Goal: Task Accomplishment & Management: Use online tool/utility

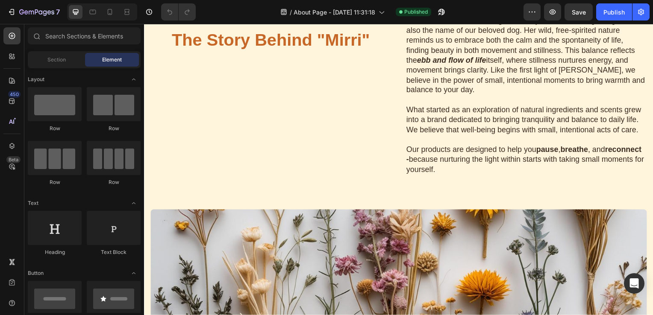
scroll to position [402, 0]
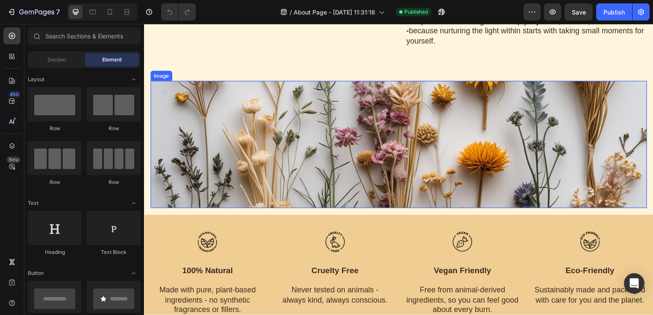
click at [477, 142] on img at bounding box center [400, 146] width 500 height 128
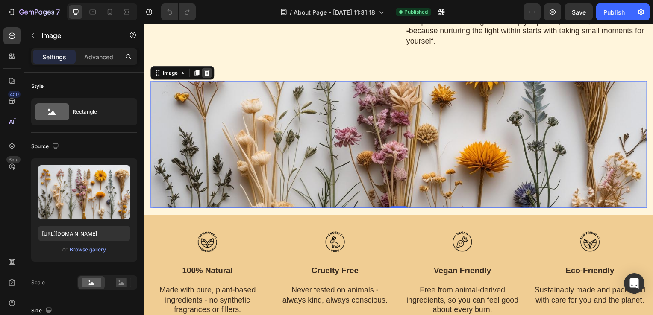
click at [211, 76] on div at bounding box center [207, 73] width 10 height 10
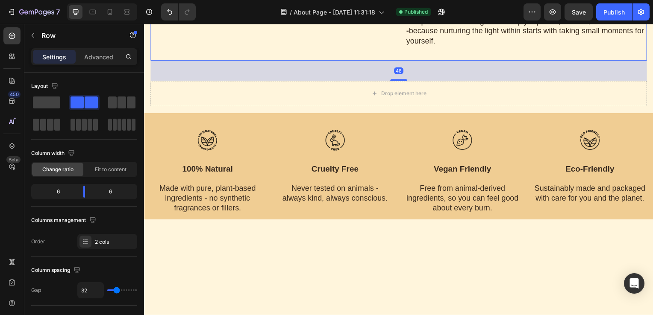
click at [373, 73] on div "48" at bounding box center [400, 71] width 500 height 21
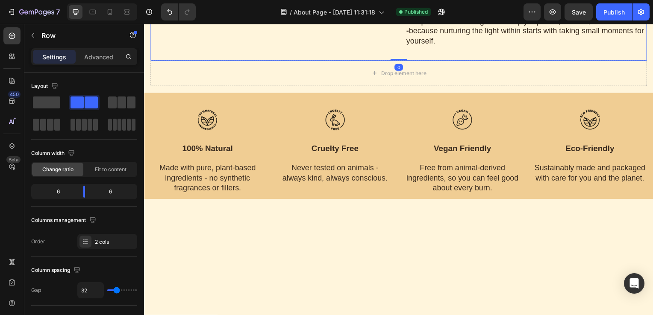
drag, startPoint x: 397, startPoint y: 79, endPoint x: 396, endPoint y: 57, distance: 22.3
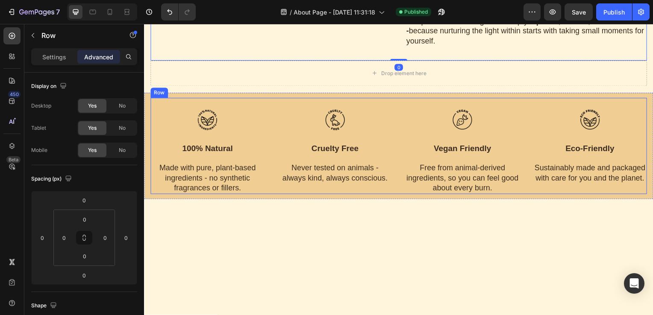
click at [412, 99] on div "Image vegan friendly Text block Free from animal-derived ingredients, so you ca…" at bounding box center [464, 147] width 115 height 97
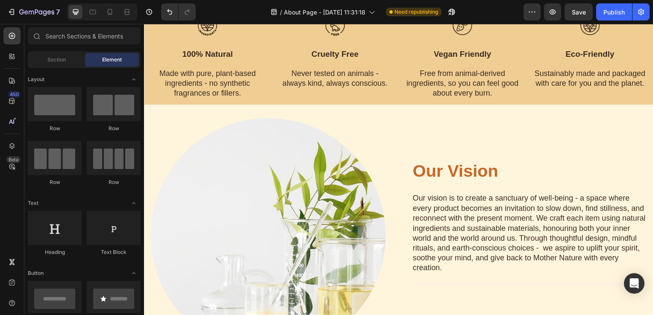
scroll to position [500, 0]
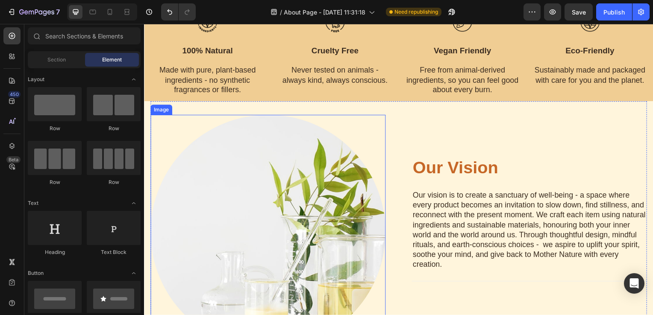
click at [244, 226] on img at bounding box center [268, 234] width 237 height 237
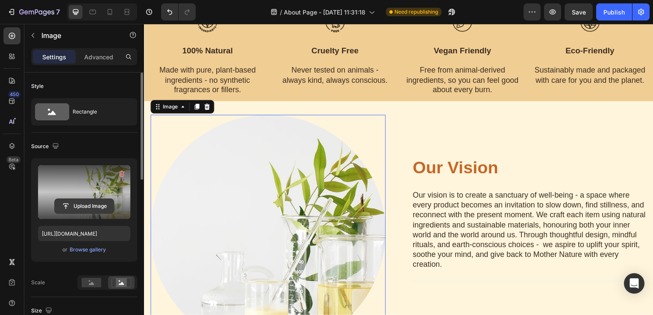
click at [74, 207] on input "file" at bounding box center [84, 206] width 59 height 15
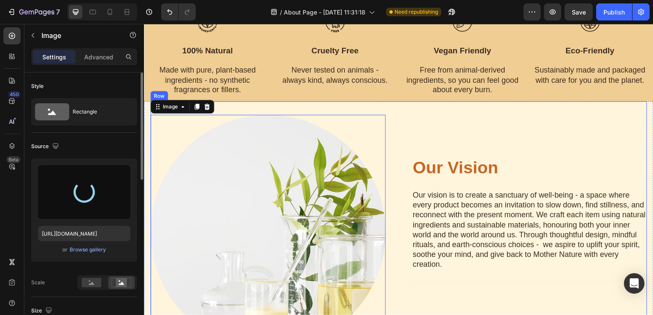
type input "[URL][DOMAIN_NAME]"
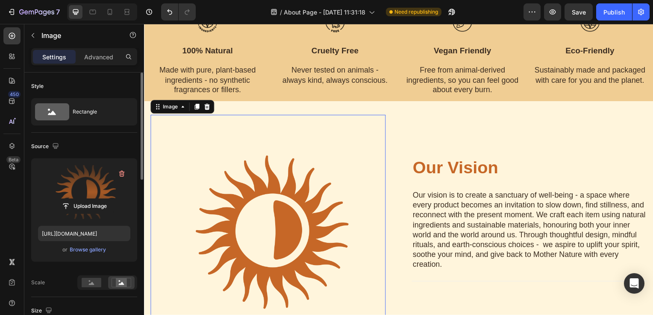
click at [335, 221] on img at bounding box center [268, 234] width 237 height 237
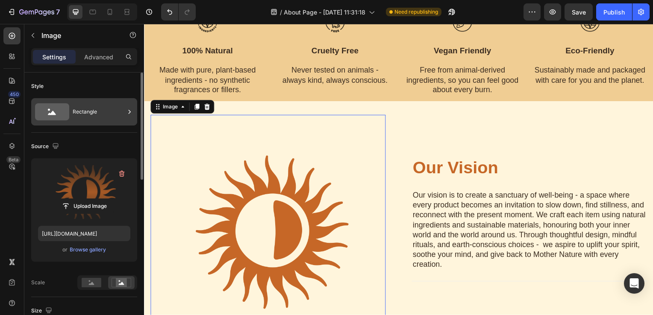
click at [125, 114] on icon at bounding box center [129, 112] width 9 height 9
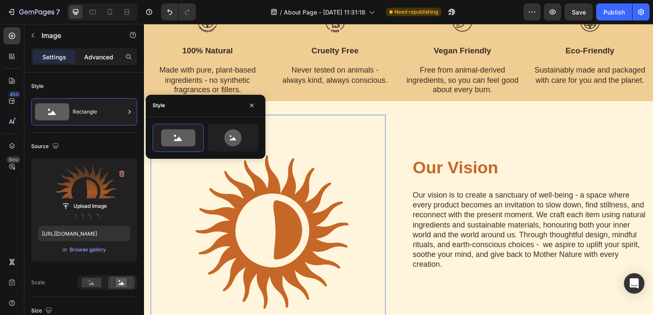
click at [106, 57] on p "Advanced" at bounding box center [98, 57] width 29 height 9
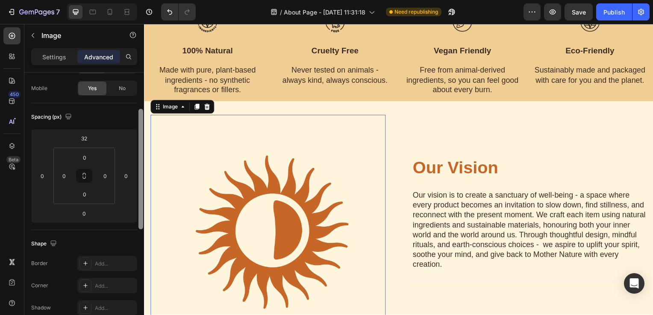
scroll to position [68, 0]
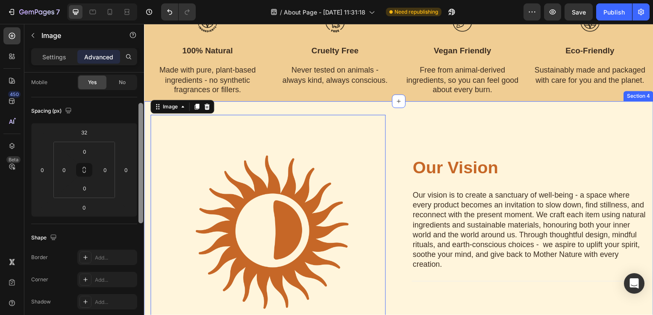
drag, startPoint x: 285, startPoint y: 193, endPoint x: 149, endPoint y: 264, distance: 152.7
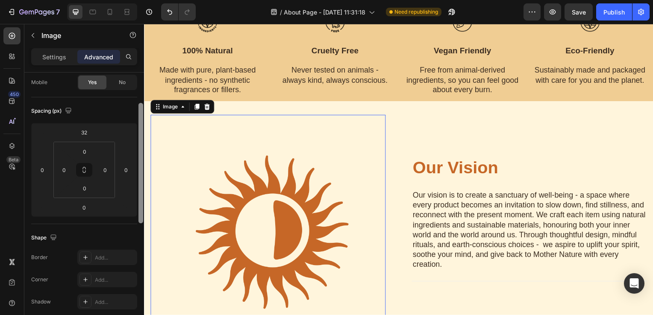
click at [248, 195] on img at bounding box center [268, 234] width 237 height 237
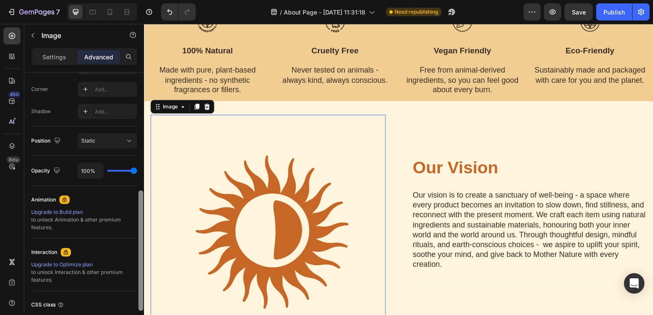
scroll to position [259, 0]
drag, startPoint x: 140, startPoint y: 143, endPoint x: 140, endPoint y: 261, distance: 117.5
click at [140, 261] on div at bounding box center [140, 250] width 5 height 121
click at [130, 144] on button "Static" at bounding box center [107, 139] width 60 height 15
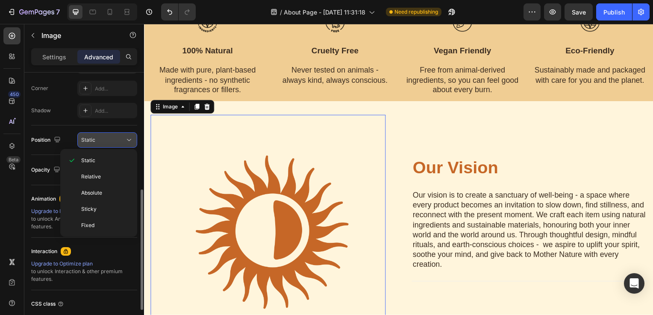
click at [130, 144] on button "Static" at bounding box center [107, 139] width 60 height 15
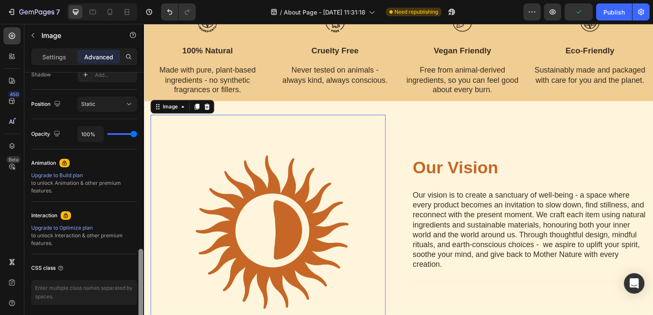
scroll to position [325, 0]
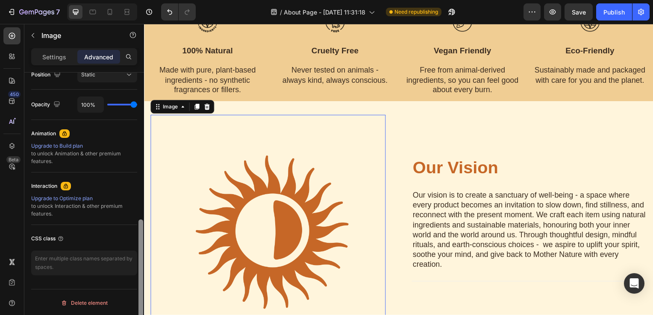
drag, startPoint x: 283, startPoint y: 224, endPoint x: 152, endPoint y: 174, distance: 140.8
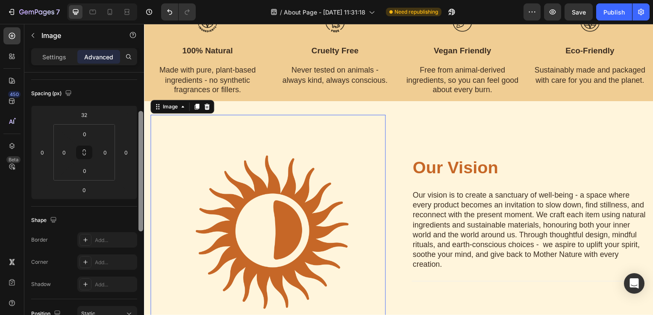
scroll to position [81, 0]
drag, startPoint x: 138, startPoint y: 232, endPoint x: 139, endPoint y: 122, distance: 110.3
click at [139, 122] on div at bounding box center [140, 169] width 5 height 121
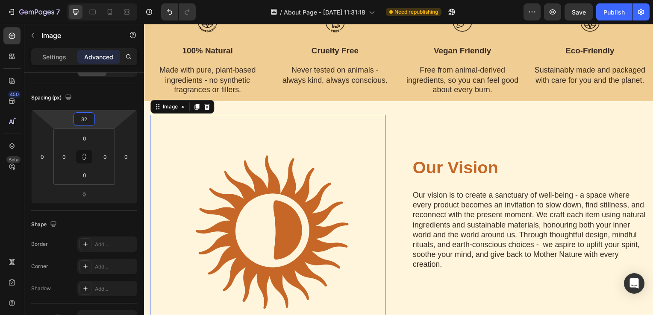
click at [92, 122] on input "32" at bounding box center [84, 119] width 17 height 13
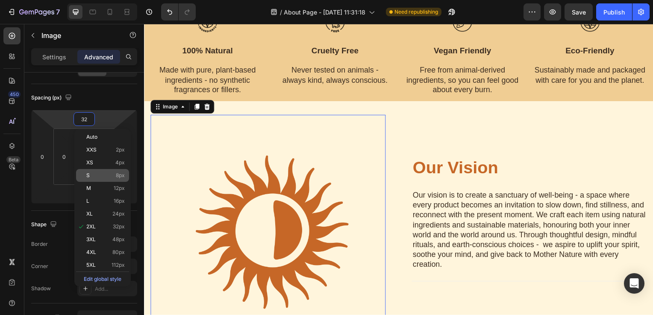
click at [94, 172] on div "S 8px" at bounding box center [102, 175] width 53 height 13
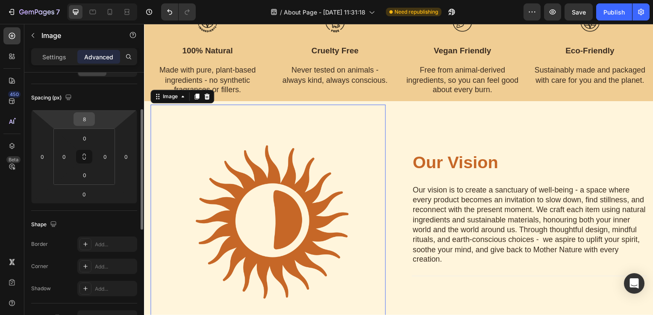
click at [93, 122] on div "8" at bounding box center [84, 119] width 21 height 14
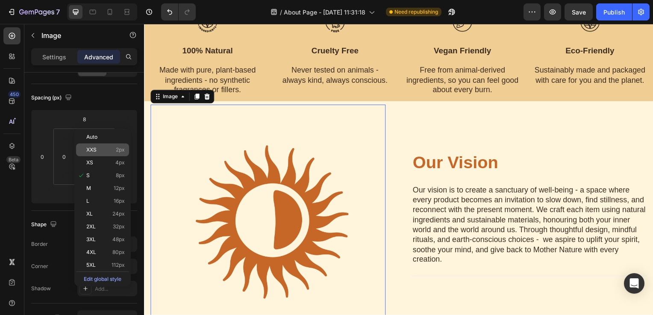
click at [97, 146] on div "XXS 2px" at bounding box center [102, 150] width 53 height 13
type input "2"
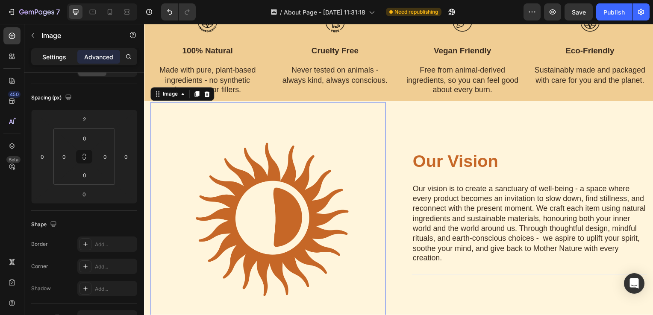
click at [49, 55] on p "Settings" at bounding box center [54, 57] width 24 height 9
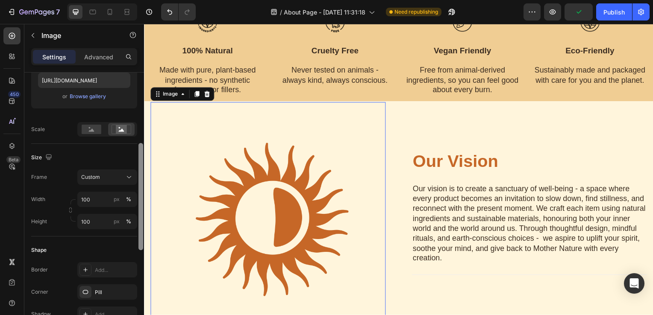
scroll to position [160, 0]
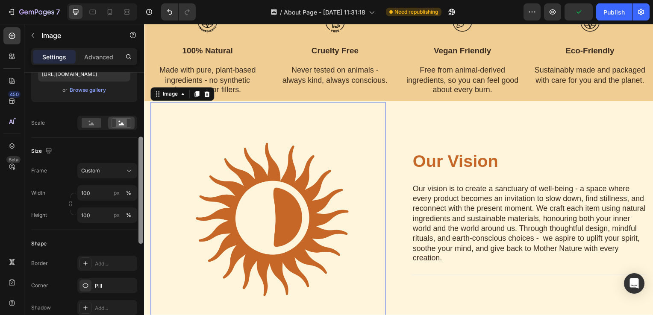
drag, startPoint x: 141, startPoint y: 185, endPoint x: 143, endPoint y: 216, distance: 31.7
click at [143, 216] on div at bounding box center [141, 207] width 6 height 268
click at [124, 174] on div "Custom" at bounding box center [107, 171] width 52 height 9
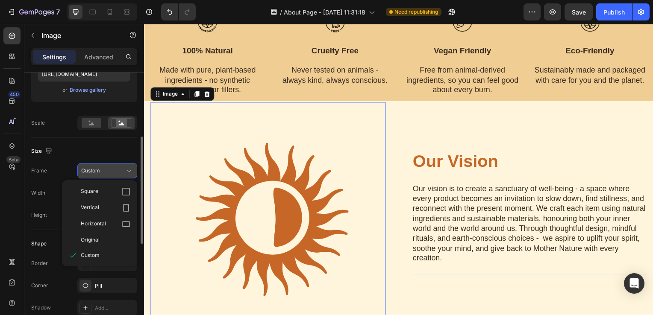
click at [124, 174] on div "Custom" at bounding box center [107, 171] width 52 height 9
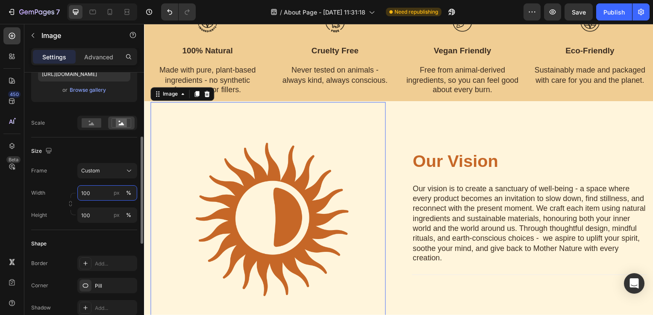
click at [93, 194] on input "100" at bounding box center [107, 192] width 60 height 15
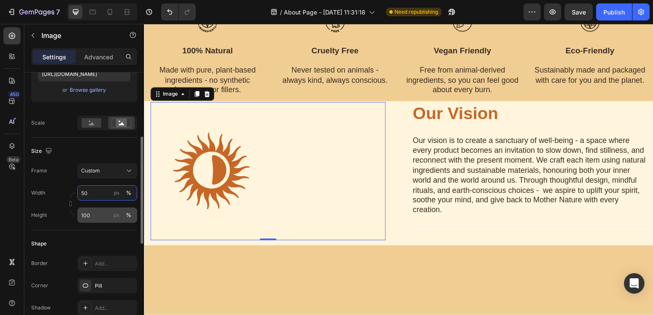
type input "50"
click at [89, 219] on input "100" at bounding box center [107, 215] width 60 height 15
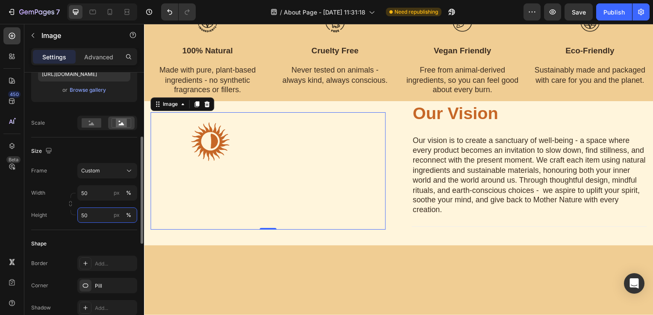
click at [89, 219] on input "50" at bounding box center [107, 215] width 60 height 15
type input "50"
click at [100, 192] on input "50" at bounding box center [107, 192] width 60 height 15
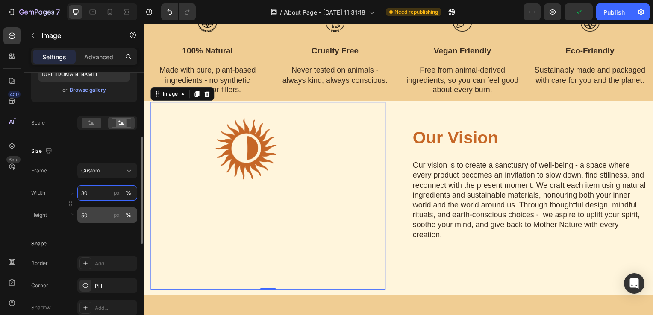
type input "80"
click at [100, 211] on input "50" at bounding box center [107, 215] width 60 height 15
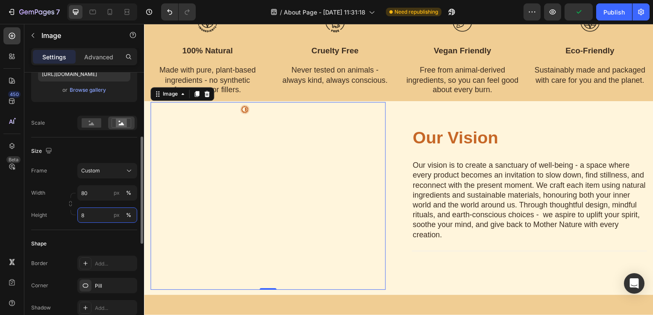
type input "80"
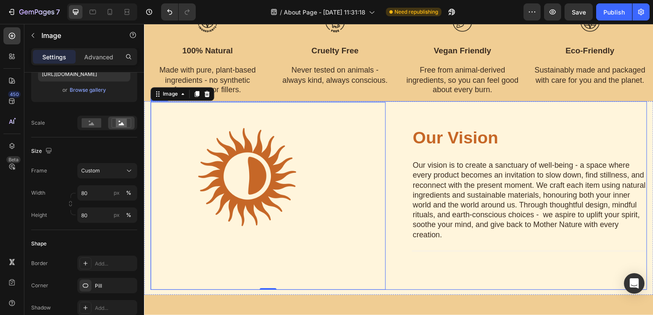
click at [567, 158] on div "Our Vision Heading Our vision is to create a sanctuary of well-being - a space …" at bounding box center [532, 197] width 237 height 190
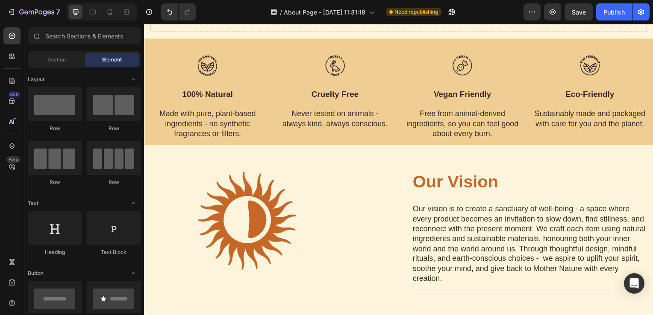
scroll to position [451, 0]
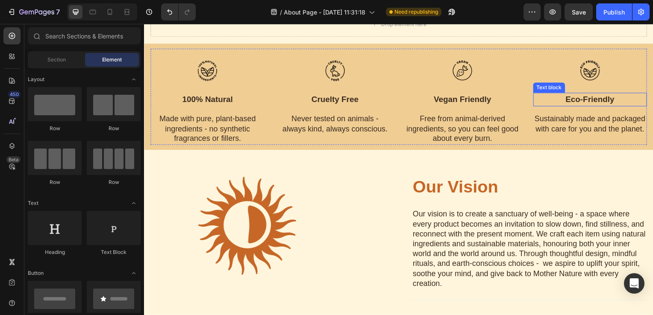
click at [643, 104] on div "eco-friendly" at bounding box center [593, 101] width 115 height 14
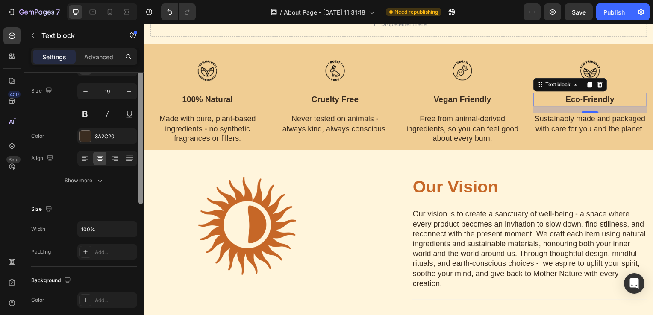
scroll to position [83, 0]
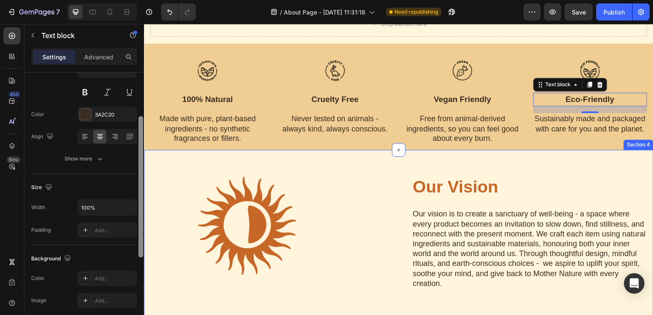
drag, startPoint x: 284, startPoint y: 132, endPoint x: 147, endPoint y: 212, distance: 158.0
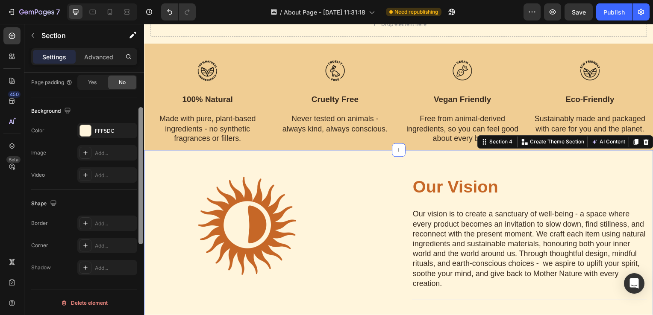
scroll to position [190, 0]
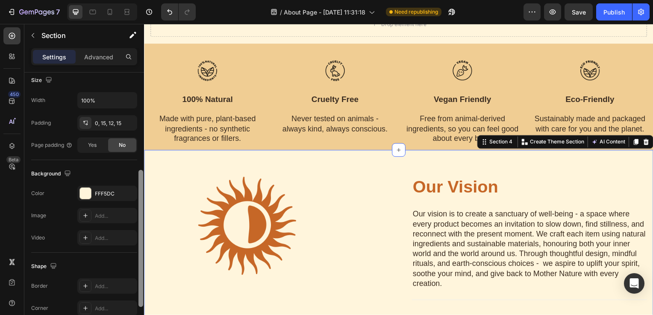
drag, startPoint x: 142, startPoint y: 206, endPoint x: 137, endPoint y: 76, distance: 130.0
click at [144, 74] on div at bounding box center [141, 207] width 6 height 268
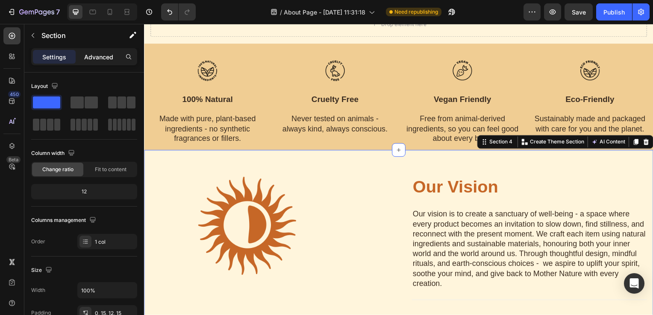
click at [109, 59] on p "Advanced" at bounding box center [98, 57] width 29 height 9
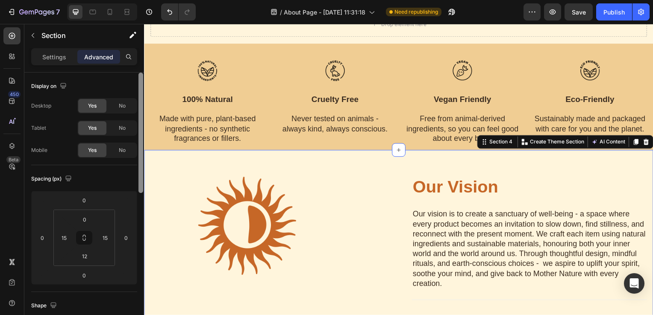
scroll to position [22, 0]
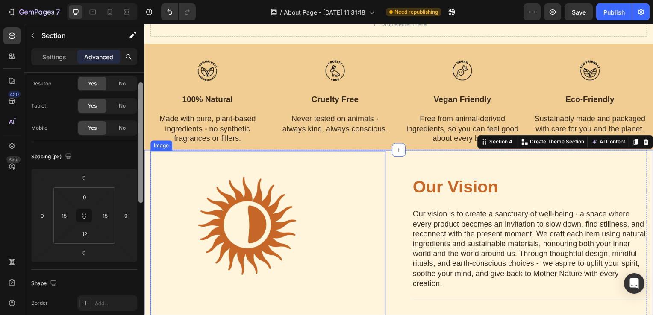
drag, startPoint x: 285, startPoint y: 173, endPoint x: 152, endPoint y: 214, distance: 139.0
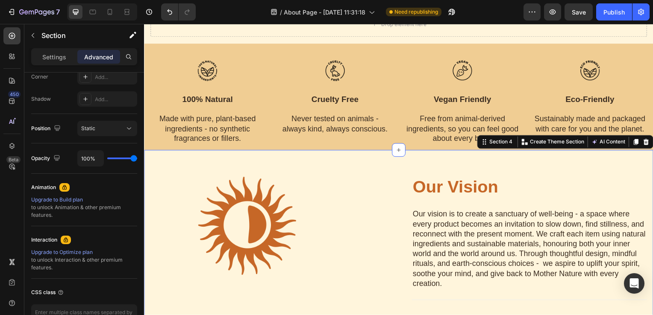
scroll to position [0, 0]
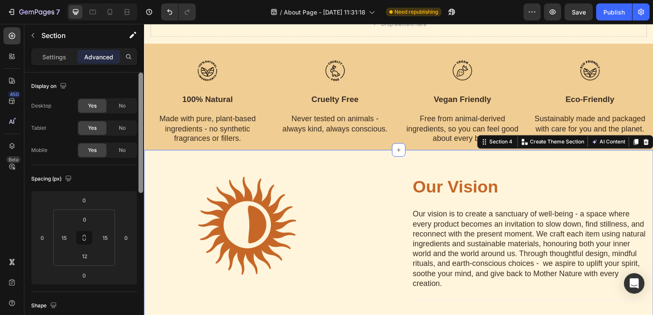
drag, startPoint x: 0, startPoint y: 174, endPoint x: 142, endPoint y: 121, distance: 151.4
click at [142, 121] on div at bounding box center [140, 133] width 5 height 121
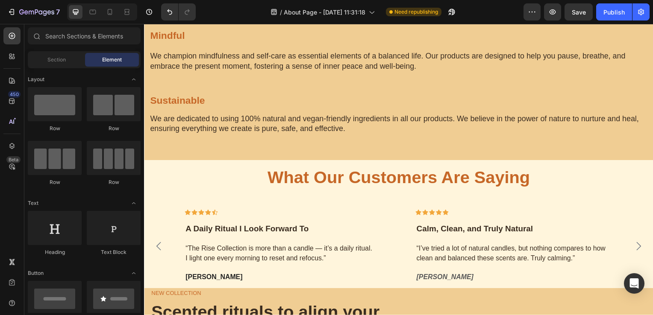
scroll to position [874, 0]
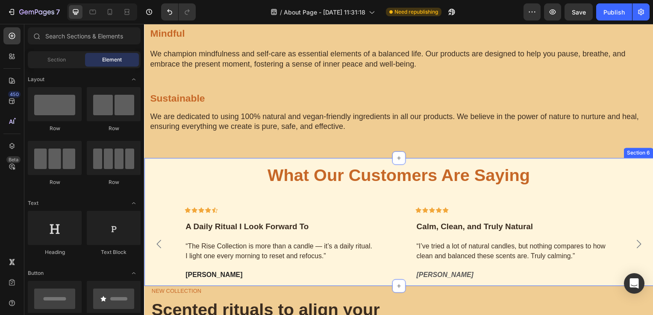
click at [602, 185] on p "What Our Customers Are Saying" at bounding box center [400, 176] width 498 height 22
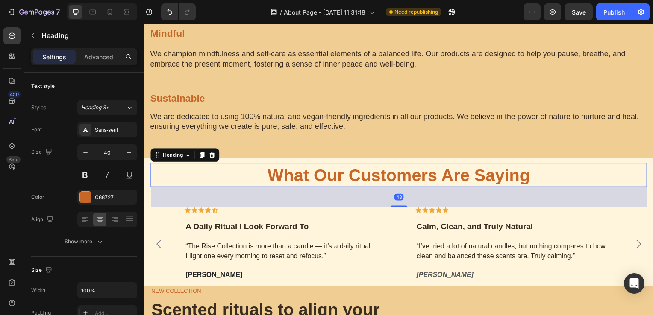
click at [152, 209] on div "Icon Icon Icon Icon Icon Row A Daily Ritual I Look Forward To Text block “The R…" at bounding box center [400, 246] width 500 height 75
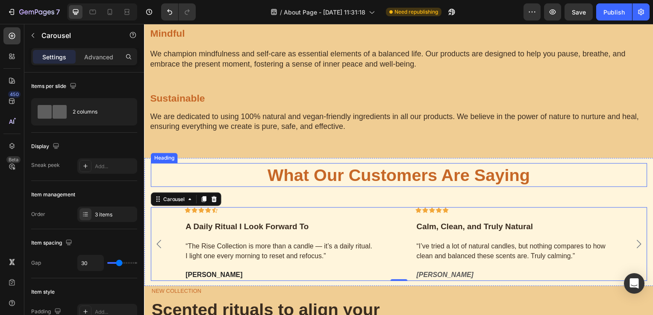
click at [153, 160] on div "Heading" at bounding box center [164, 160] width 24 height 8
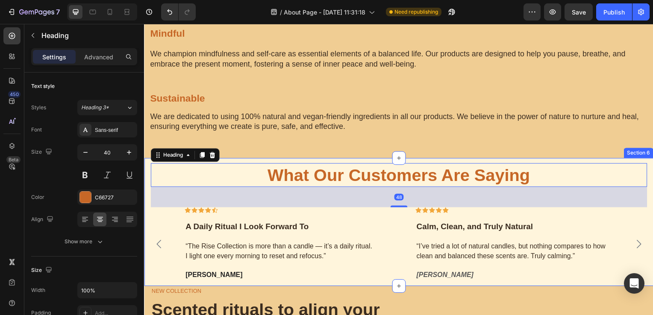
click at [147, 168] on div "What Our Customers Are Saying Heading 48 Icon Icon Icon Icon Icon Row A Daily R…" at bounding box center [400, 223] width 513 height 129
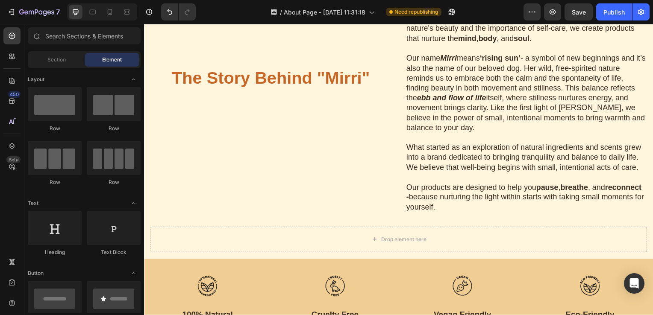
scroll to position [238, 0]
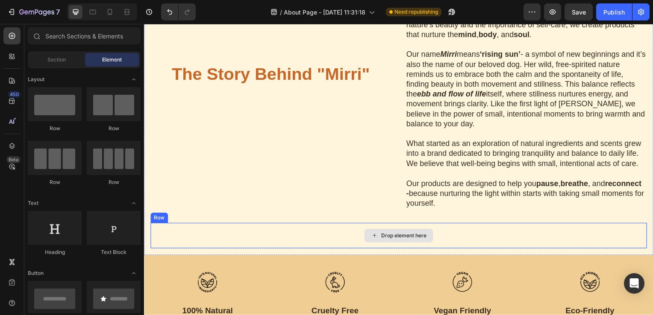
click at [458, 238] on div "Drop element here" at bounding box center [400, 238] width 500 height 26
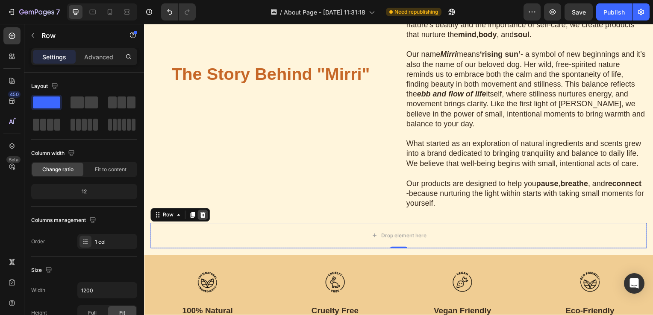
click at [201, 217] on icon at bounding box center [203, 217] width 6 height 6
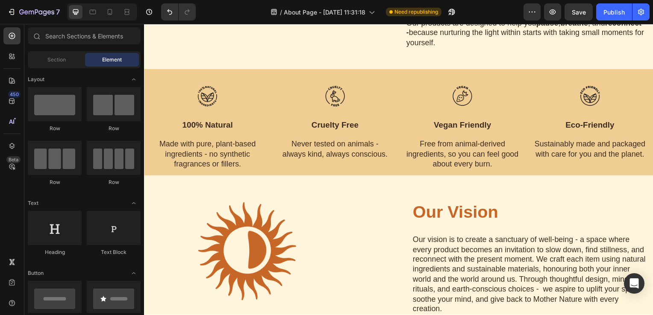
scroll to position [385, 0]
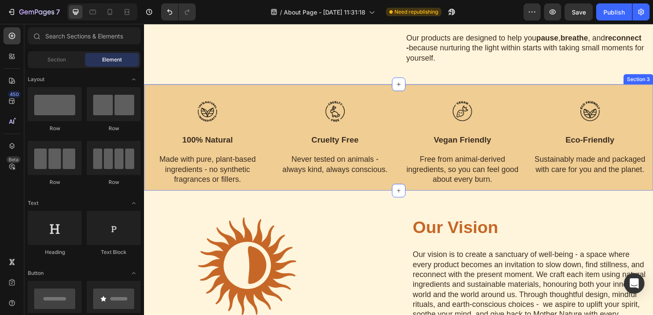
click at [526, 89] on div "Image 100% natural Text block Made with pure, plant-based ingredients - no synt…" at bounding box center [400, 138] width 513 height 107
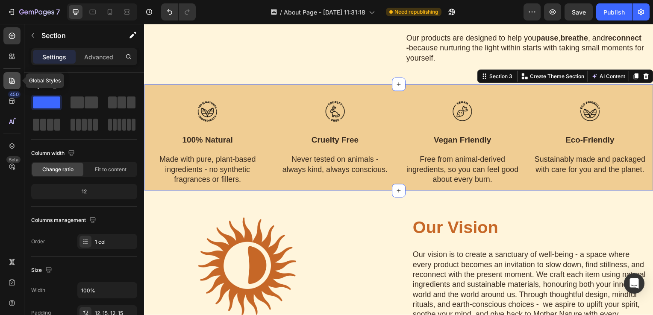
click at [12, 81] on icon at bounding box center [12, 80] width 9 height 9
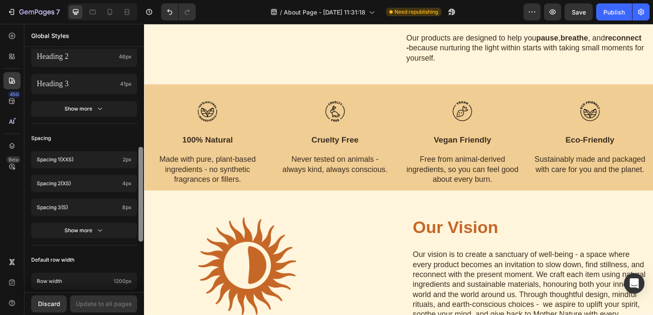
scroll to position [381, 0]
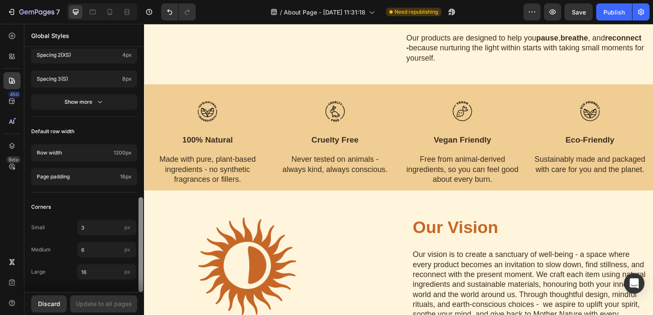
drag, startPoint x: 140, startPoint y: 135, endPoint x: 148, endPoint y: 331, distance: 195.5
click at [148, 0] on html "7 / About Page - [DATE] 11:31:18 Need republishing Preview Save Publish 450 Bet…" at bounding box center [326, 0] width 653 height 0
click at [14, 104] on icon at bounding box center [12, 101] width 9 height 9
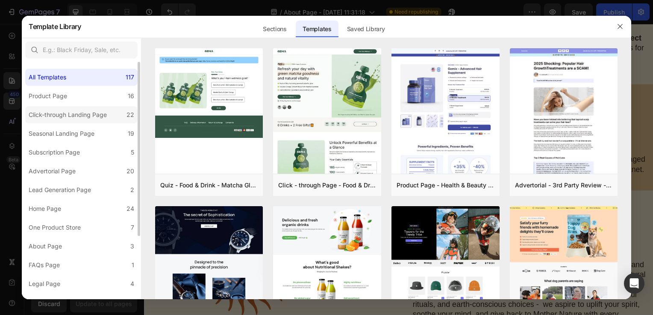
click at [101, 117] on div "Click-through Landing Page" at bounding box center [68, 115] width 78 height 10
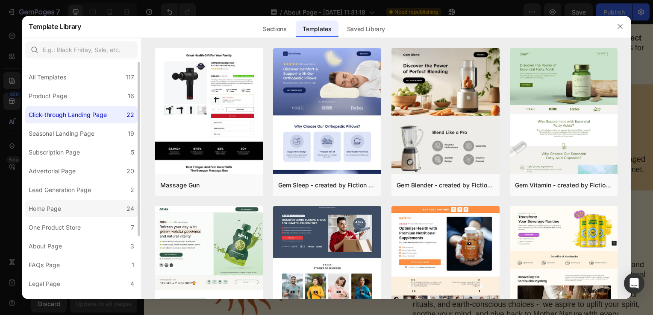
click at [115, 214] on label "Home Page 24" at bounding box center [81, 208] width 112 height 17
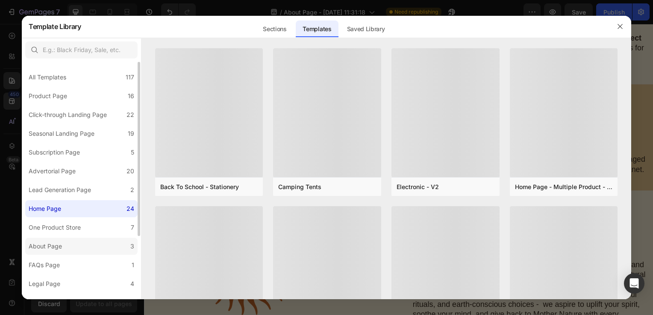
click at [114, 249] on label "About Page 3" at bounding box center [81, 246] width 112 height 17
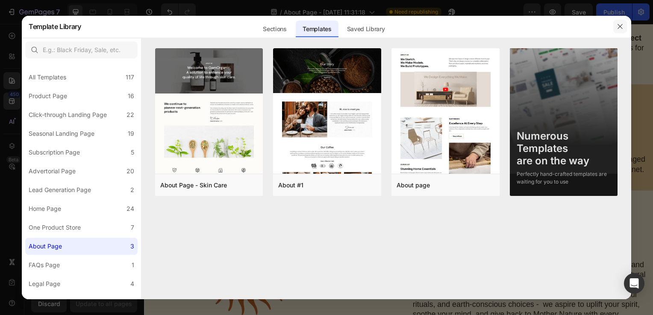
click at [617, 26] on icon "button" at bounding box center [620, 26] width 7 height 7
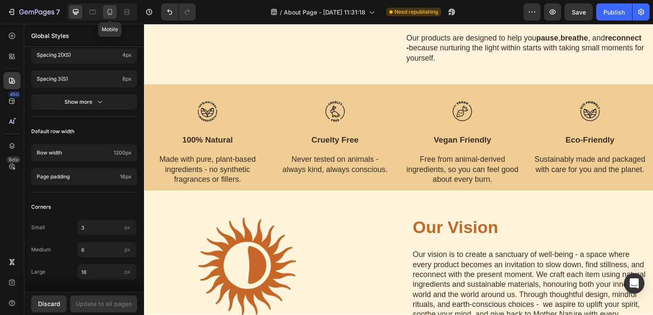
click at [105, 12] on div at bounding box center [110, 12] width 14 height 14
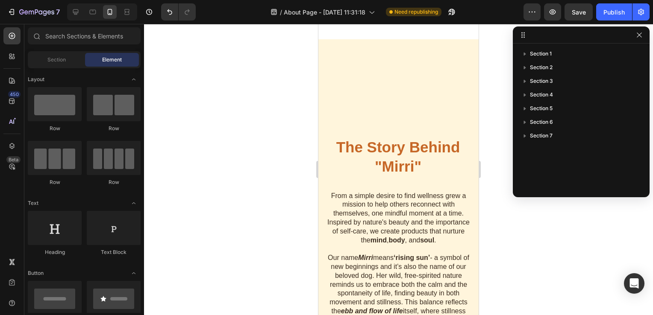
scroll to position [175, 0]
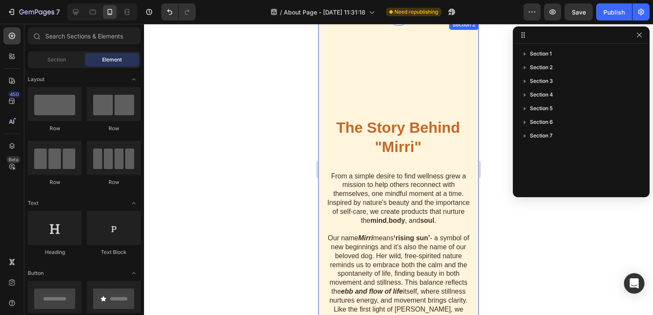
click at [405, 64] on h2 "The Story Behind "Mirri"" at bounding box center [398, 106] width 147 height 104
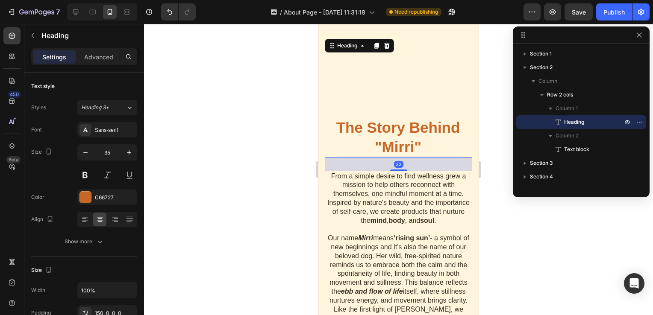
click at [376, 73] on h2 "The Story Behind "Mirri"" at bounding box center [398, 106] width 147 height 104
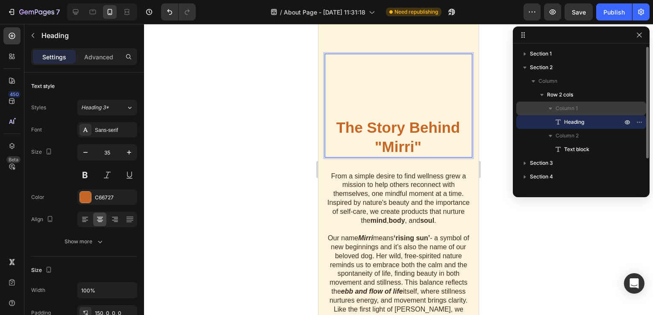
click at [560, 112] on span "Column 1" at bounding box center [567, 108] width 22 height 9
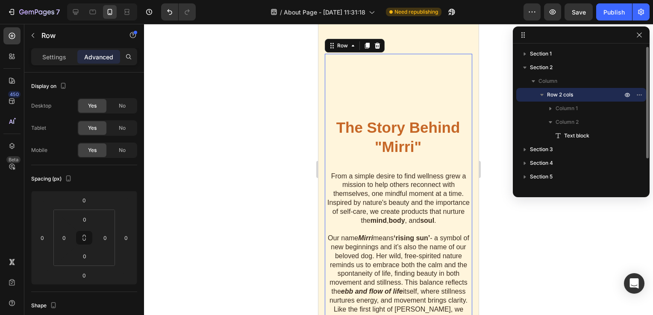
click at [543, 96] on icon "button" at bounding box center [542, 95] width 9 height 9
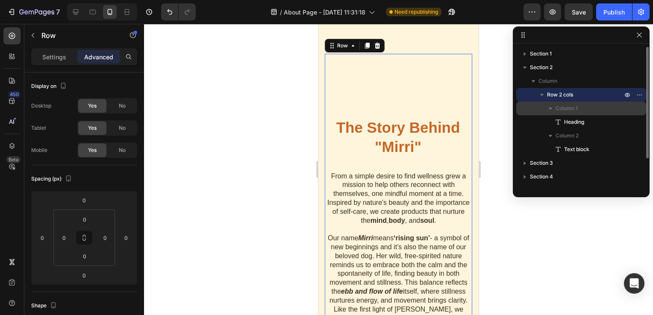
drag, startPoint x: 573, startPoint y: 121, endPoint x: 574, endPoint y: 112, distance: 9.0
click at [574, 129] on div "Column 1 Heading" at bounding box center [581, 142] width 130 height 27
click at [636, 94] on icon "button" at bounding box center [639, 94] width 7 height 7
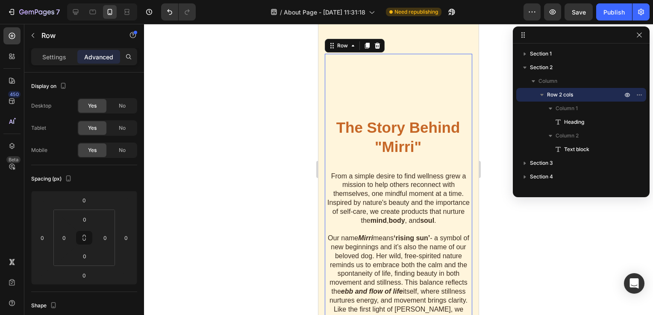
click at [646, 41] on div at bounding box center [581, 34] width 137 height 17
click at [645, 38] on div at bounding box center [581, 34] width 137 height 17
click at [644, 38] on button "button" at bounding box center [639, 35] width 10 height 10
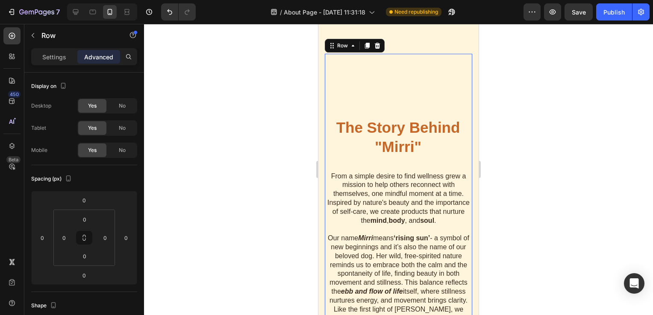
click at [469, 92] on div "The Story Behind "Mirri" Heading From a simple desire to find wellness grew a m…" at bounding box center [398, 254] width 160 height 468
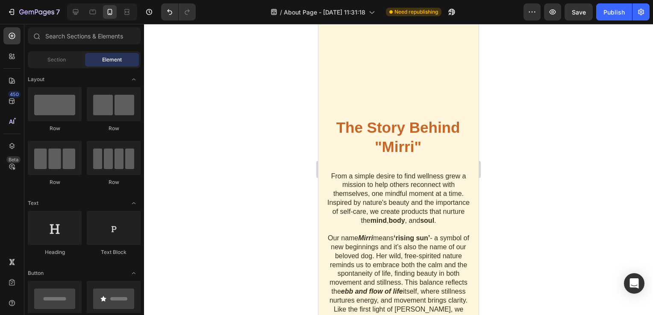
scroll to position [0, 0]
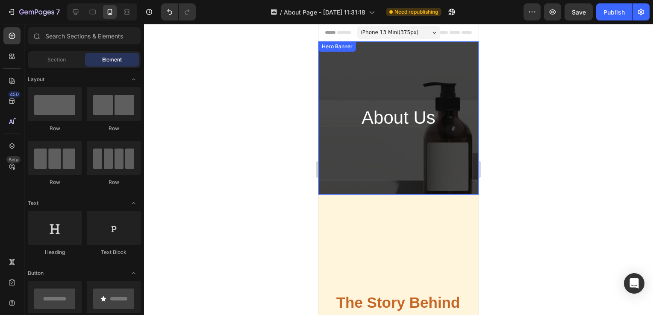
click at [435, 70] on div "About Us Heading Row" at bounding box center [398, 117] width 160 height 153
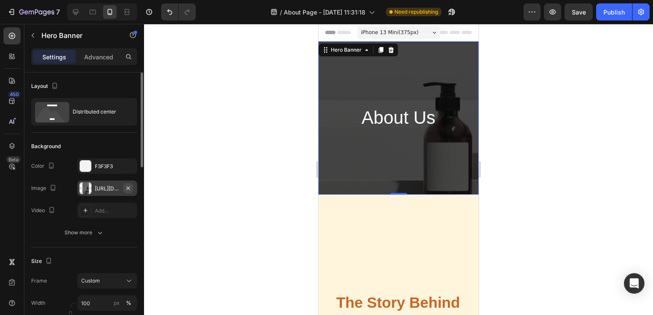
click at [127, 189] on icon "button" at bounding box center [128, 188] width 7 height 7
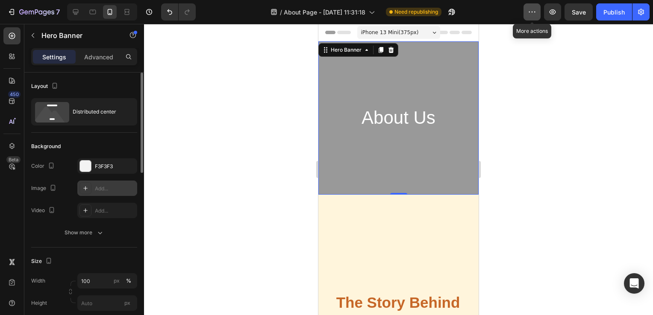
click at [529, 8] on icon "button" at bounding box center [532, 12] width 9 height 9
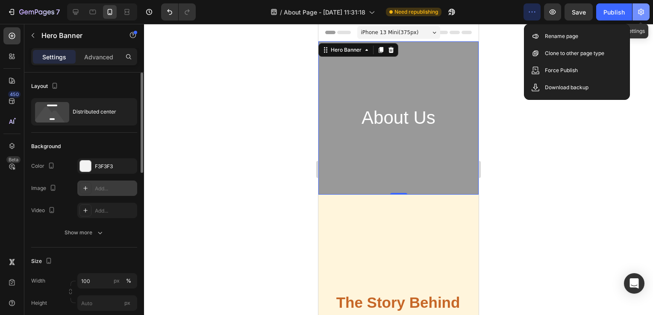
click at [642, 16] on button "button" at bounding box center [640, 11] width 17 height 17
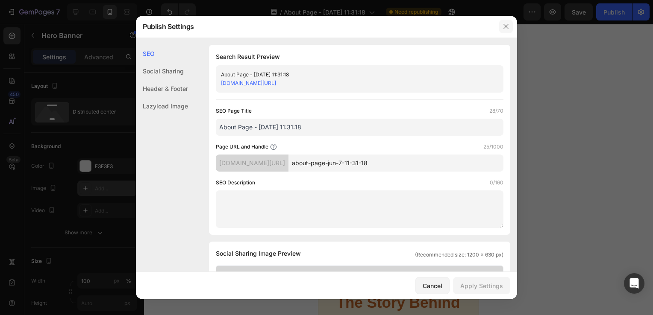
click at [504, 27] on icon "button" at bounding box center [506, 26] width 7 height 7
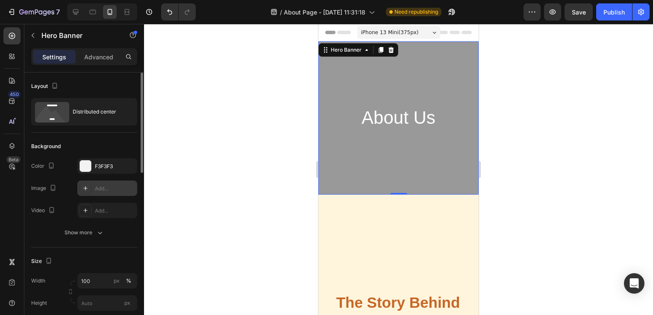
click at [384, 32] on span "iPhone 13 Mini ( 375 px)" at bounding box center [390, 32] width 58 height 9
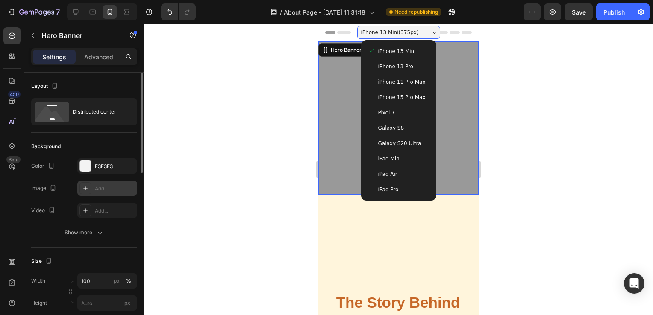
click at [384, 32] on span "iPhone 13 Mini ( 375 px)" at bounding box center [390, 32] width 58 height 9
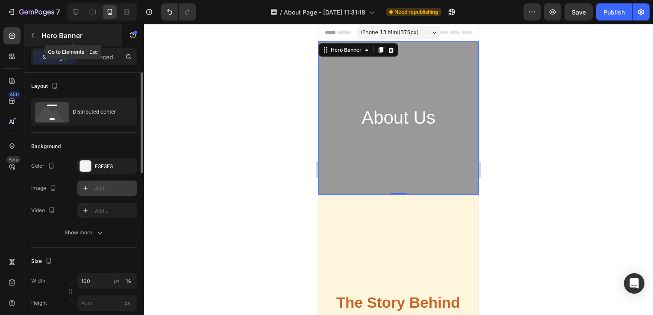
click at [36, 38] on button "button" at bounding box center [33, 36] width 14 height 14
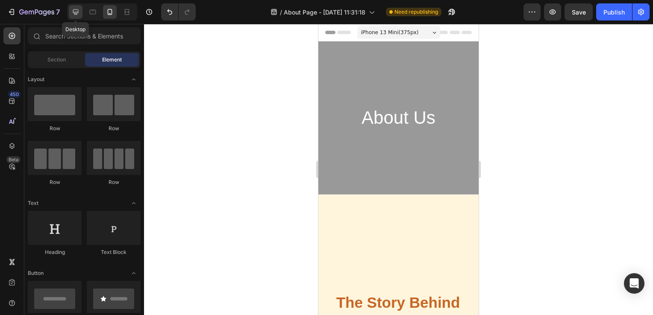
click at [81, 14] on div at bounding box center [76, 12] width 14 height 14
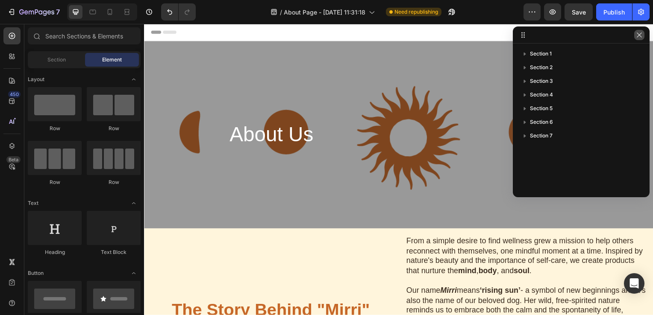
click at [636, 37] on icon "button" at bounding box center [639, 35] width 7 height 7
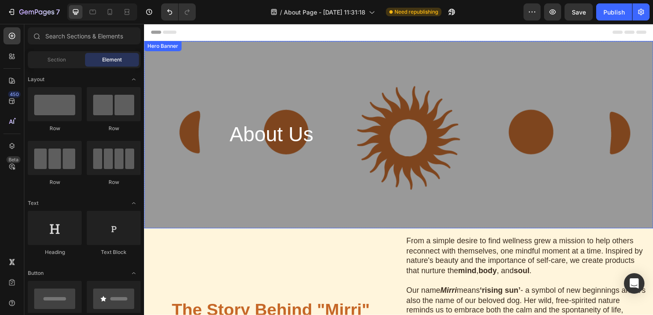
click at [506, 97] on div "About Us Heading Row" at bounding box center [400, 135] width 513 height 189
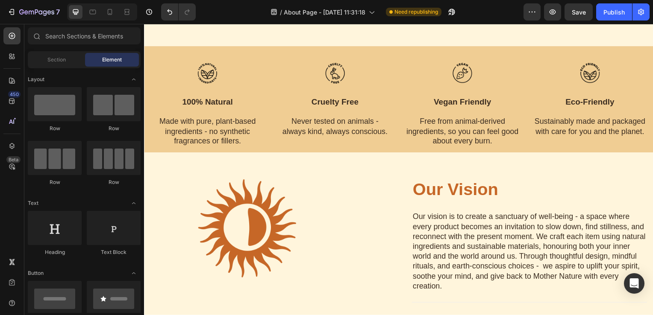
scroll to position [378, 0]
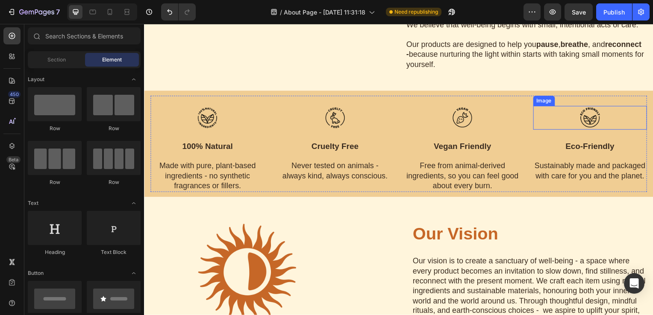
click at [544, 119] on div at bounding box center [593, 119] width 115 height 24
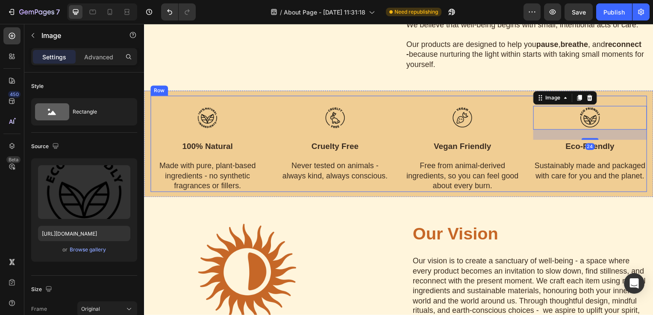
click at [206, 99] on div "Image 100% natural Text block Made with pure, plant-based ingredients - no synt…" at bounding box center [207, 145] width 115 height 97
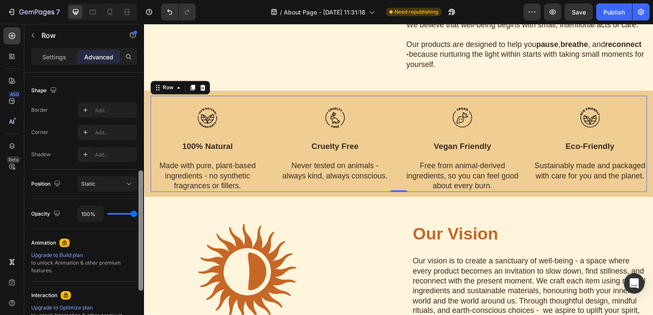
scroll to position [216, 0]
drag, startPoint x: 137, startPoint y: 177, endPoint x: 138, endPoint y: 213, distance: 35.5
click at [138, 213] on div at bounding box center [141, 207] width 6 height 268
click at [124, 188] on button "Static" at bounding box center [107, 183] width 60 height 15
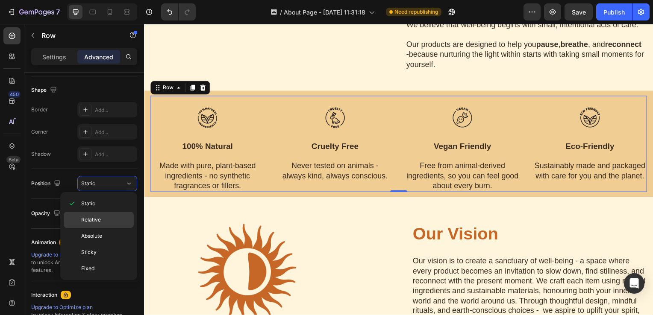
click at [109, 220] on p "Relative" at bounding box center [105, 220] width 49 height 8
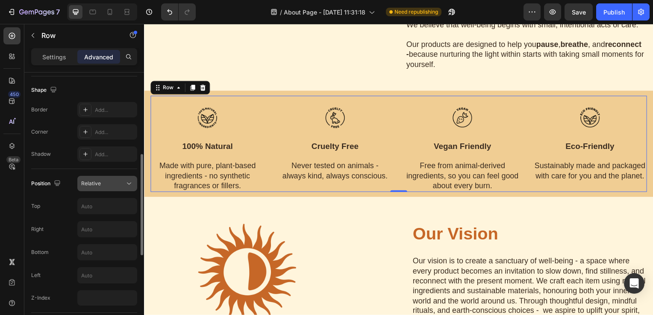
click at [131, 185] on icon at bounding box center [129, 183] width 9 height 9
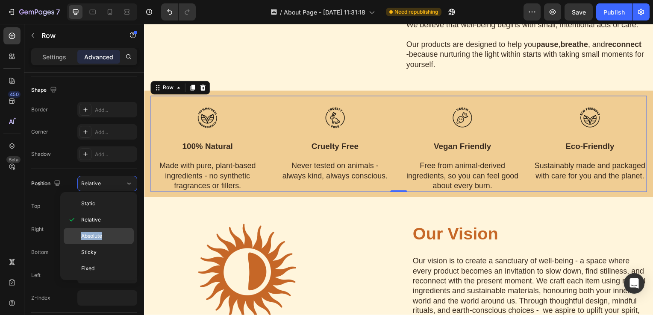
drag, startPoint x: 121, startPoint y: 224, endPoint x: 120, endPoint y: 235, distance: 10.8
click at [120, 235] on div "Static Relative Absolute Sticky Fixed" at bounding box center [99, 236] width 70 height 81
click at [120, 235] on p "Absolute" at bounding box center [105, 236] width 49 height 8
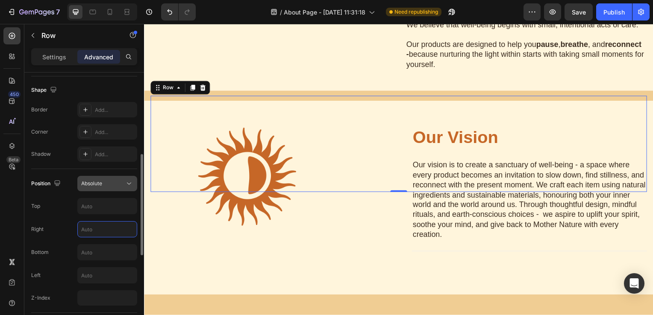
drag, startPoint x: 120, startPoint y: 235, endPoint x: 105, endPoint y: 183, distance: 53.8
click at [105, 183] on div "Absolute" at bounding box center [103, 184] width 44 height 8
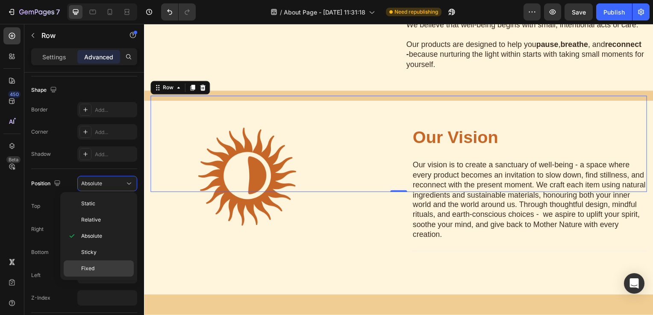
click at [99, 266] on p "Fixed" at bounding box center [105, 269] width 49 height 8
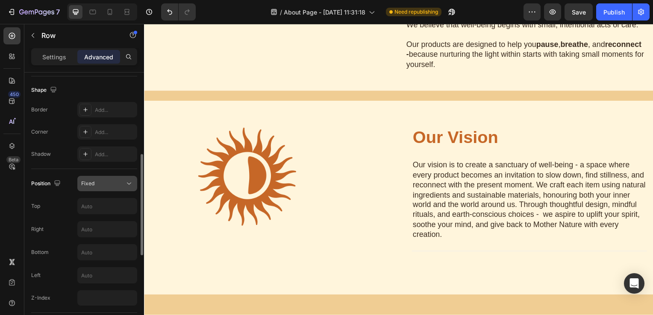
click at [121, 185] on div "Fixed" at bounding box center [103, 184] width 44 height 8
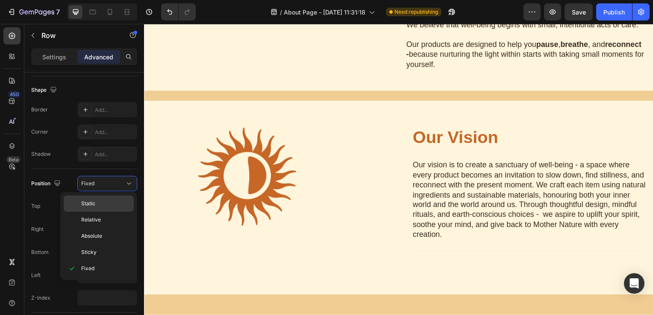
click at [116, 203] on p "Static" at bounding box center [105, 204] width 49 height 8
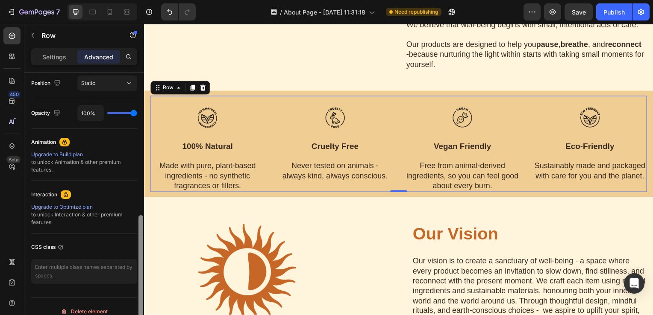
scroll to position [296, 0]
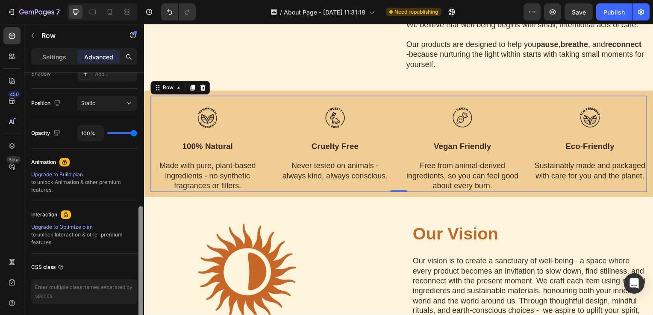
drag, startPoint x: 141, startPoint y: 180, endPoint x: 141, endPoint y: 216, distance: 36.3
click at [141, 216] on div at bounding box center [140, 266] width 5 height 121
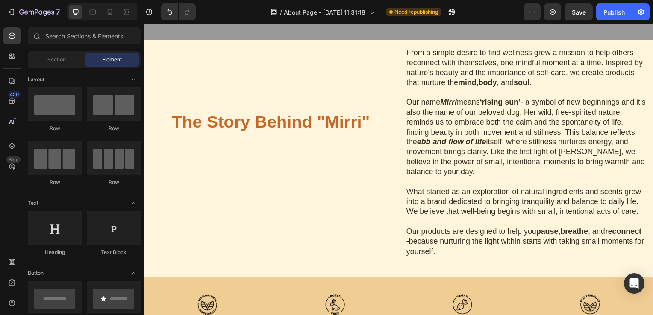
scroll to position [188, 0]
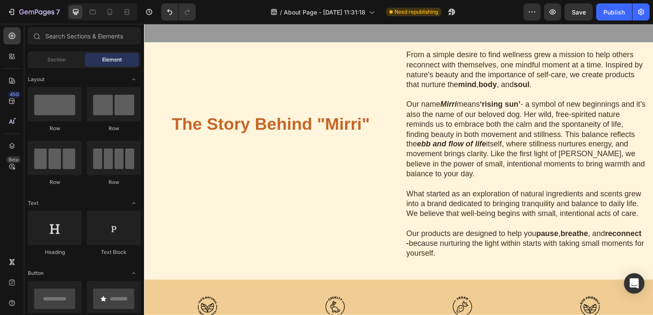
click at [505, 162] on p "Our name Mirri means ‘rising sun’ - a symbol of new beginnings and it’s also th…" at bounding box center [528, 140] width 241 height 80
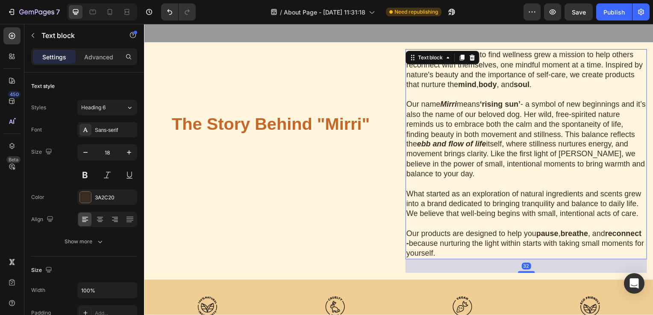
click at [477, 254] on p "What started as an exploration of natural ingredients and scents grew into a br…" at bounding box center [528, 226] width 241 height 70
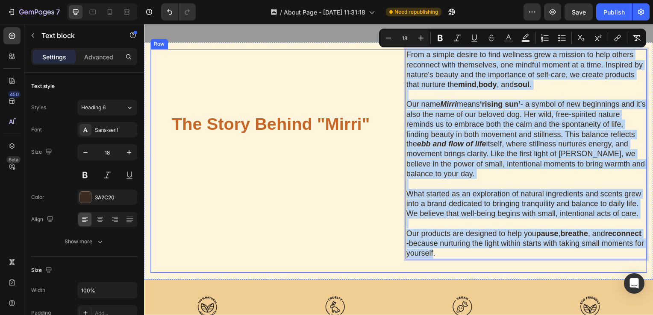
drag, startPoint x: 477, startPoint y: 254, endPoint x: 404, endPoint y: 56, distance: 211.3
click at [407, 56] on div "From a simple desire to find wellness grew a mission to help others reconnect w…" at bounding box center [528, 156] width 243 height 212
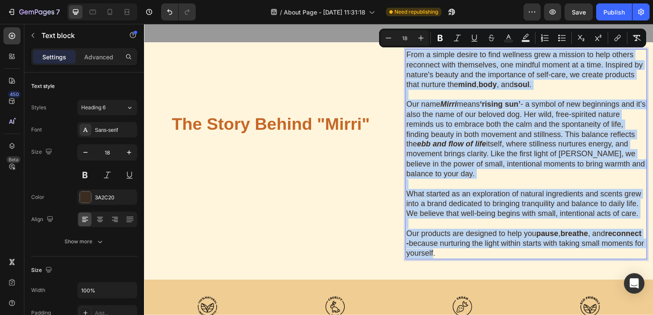
copy div "Lore i dolors ametco ad elit seddoeiu temp i utlabor et dolo magnaa enimadmin v…"
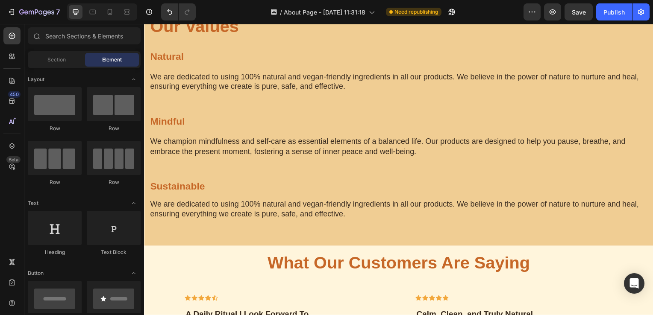
scroll to position [862, 0]
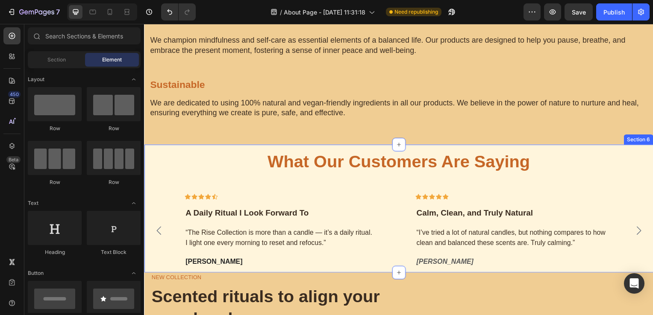
click at [582, 185] on div "What Our Customers Are Saying Heading Icon Icon Icon Icon Icon Row A Daily Ritu…" at bounding box center [400, 210] width 500 height 119
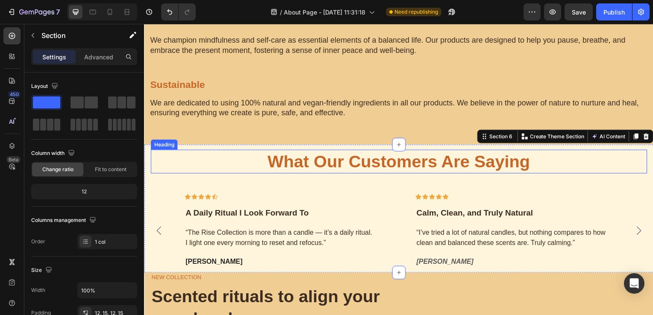
click at [226, 152] on p "What Our Customers Are Saying" at bounding box center [400, 163] width 498 height 22
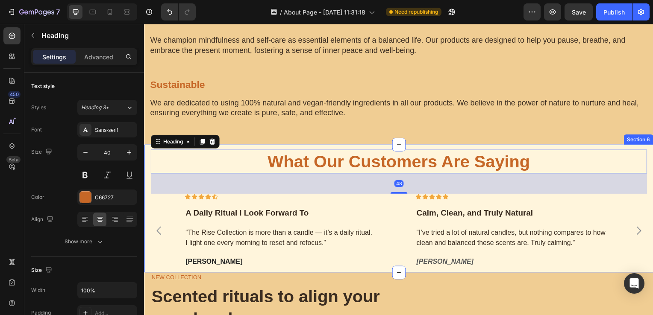
click at [146, 175] on div "What Our Customers Are Saying Heading 48 Icon Icon Icon Icon Icon Row A Daily R…" at bounding box center [400, 210] width 513 height 129
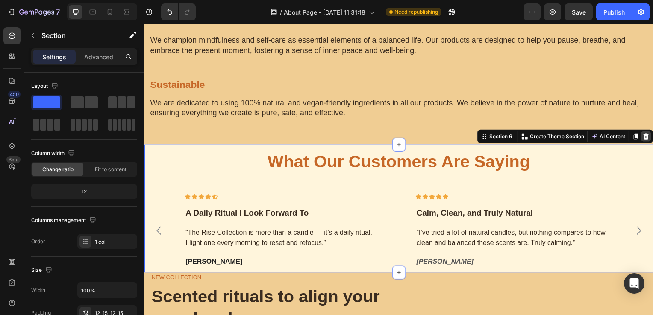
click at [646, 139] on icon at bounding box center [649, 137] width 7 height 7
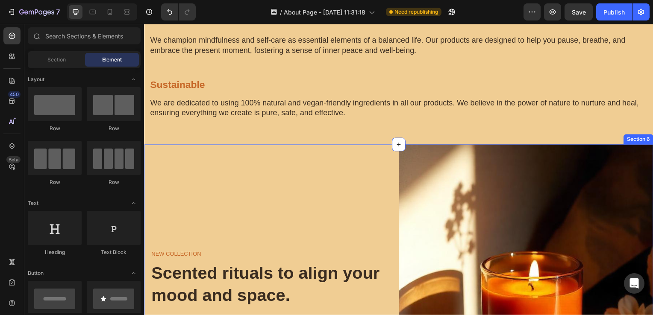
click at [296, 168] on div "NEW COLLECTION Heading Scented rituals to align your mood and space. Heading Ta…" at bounding box center [272, 310] width 256 height 329
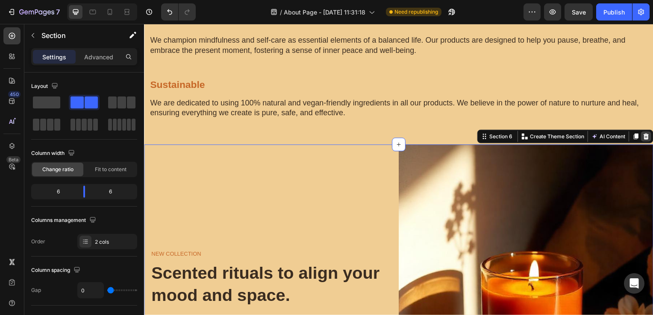
click at [646, 136] on icon at bounding box center [649, 137] width 7 height 7
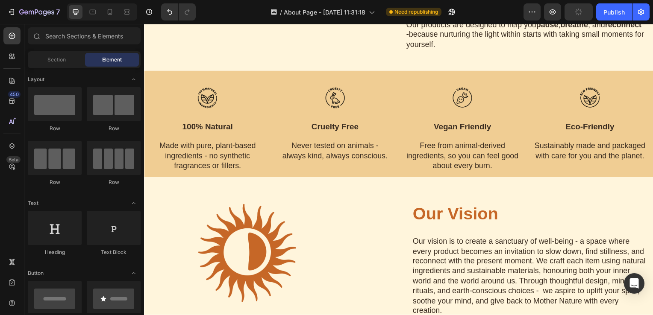
scroll to position [400, 0]
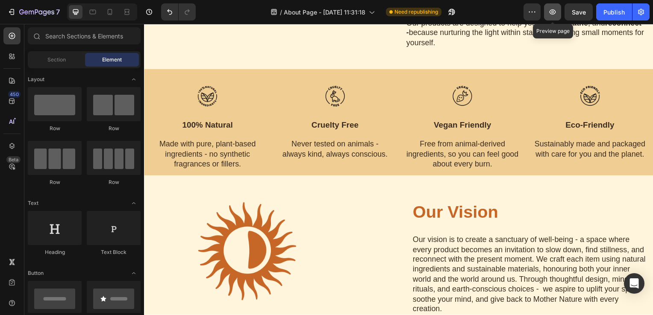
click at [549, 8] on icon "button" at bounding box center [552, 12] width 9 height 9
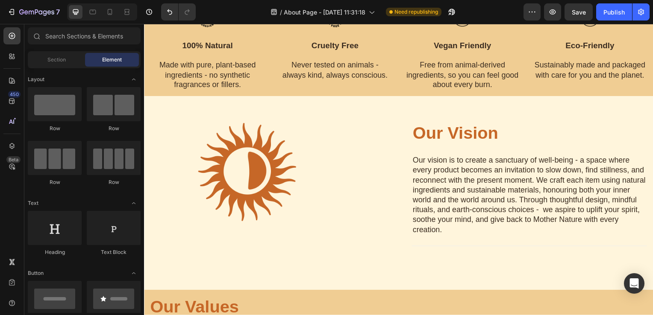
scroll to position [441, 0]
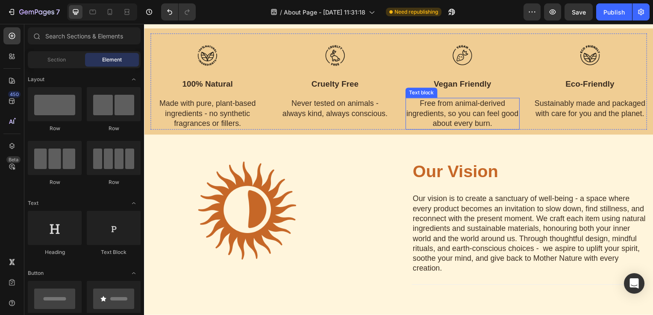
click at [494, 124] on p "Free from animal-derived ingredients, so you can feel good about every burn." at bounding box center [464, 115] width 113 height 30
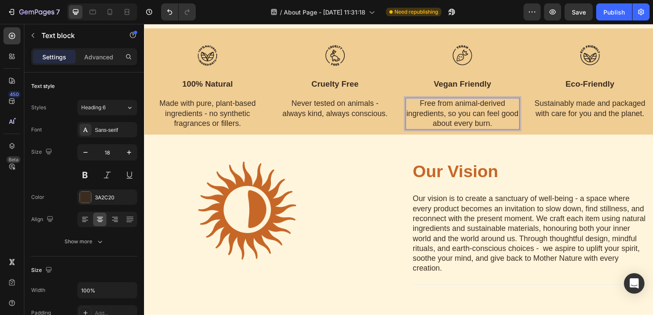
click at [499, 126] on p "Free from animal-derived ingredients, so you can feel good about every burn." at bounding box center [464, 115] width 113 height 30
drag, startPoint x: 499, startPoint y: 126, endPoint x: 450, endPoint y: 117, distance: 49.5
click at [450, 117] on p "Free from animal-derived ingredients, so you can feel good about every burn." at bounding box center [464, 115] width 113 height 30
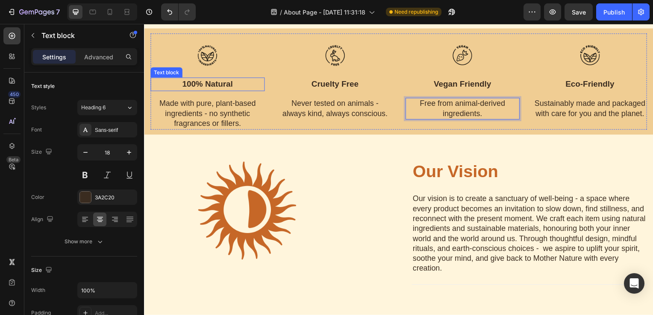
click at [229, 90] on p "100% natural" at bounding box center [207, 85] width 113 height 12
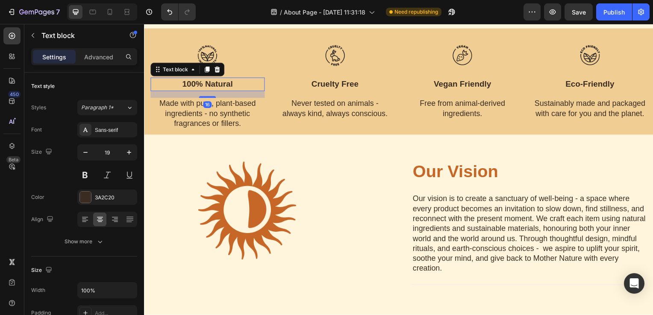
scroll to position [238, 0]
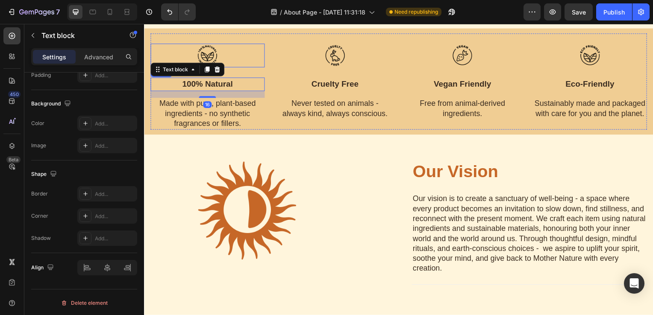
click at [253, 59] on div at bounding box center [207, 56] width 115 height 24
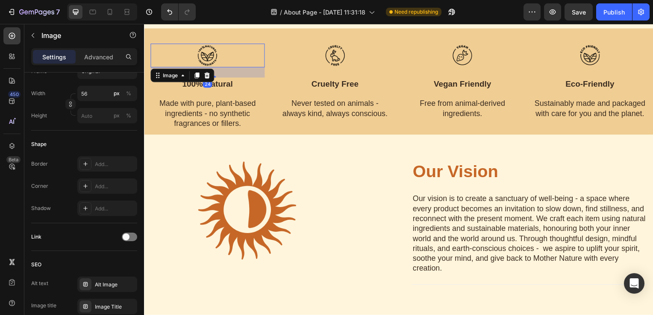
scroll to position [0, 0]
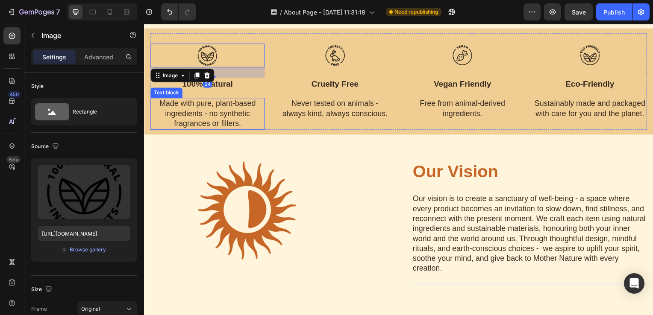
click at [242, 117] on p "Made with pure, plant-based ingredients - no synthetic fragrances or fillers." at bounding box center [207, 115] width 113 height 30
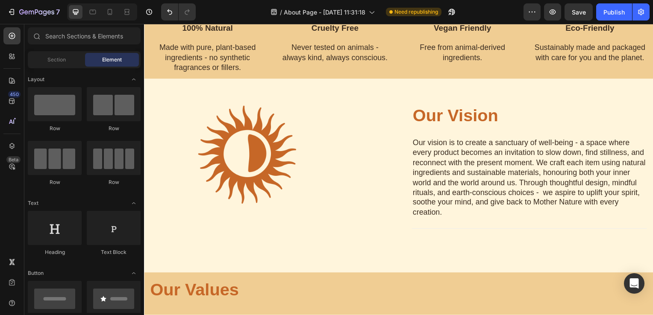
scroll to position [503, 0]
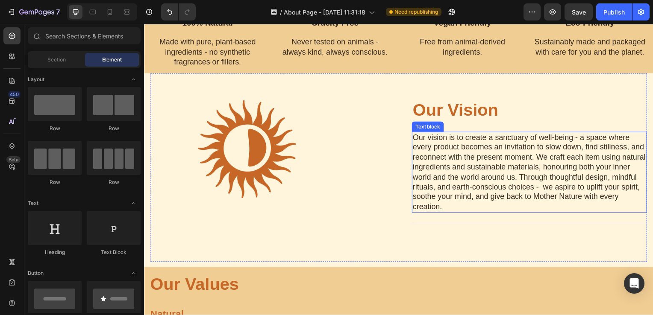
click at [552, 212] on p "Our vision is to create a sanctuary of well-being - a space where every product…" at bounding box center [532, 174] width 235 height 80
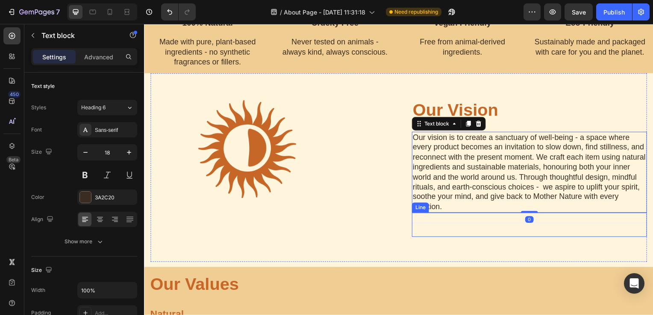
click at [482, 231] on div "Title Line" at bounding box center [532, 227] width 237 height 24
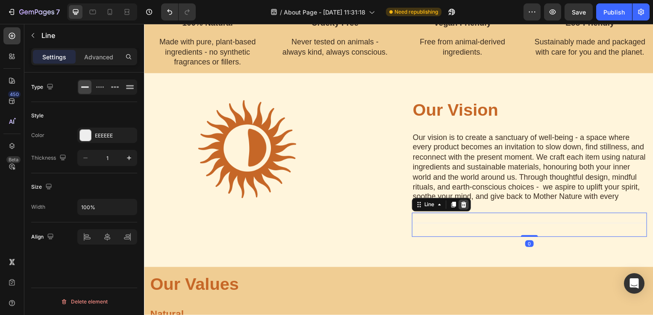
click at [464, 209] on div at bounding box center [466, 206] width 10 height 10
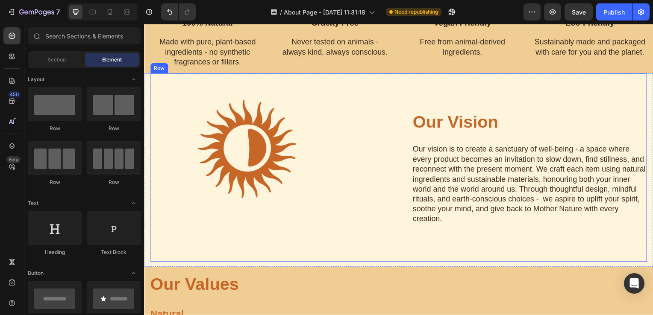
click at [458, 241] on div "Our Vision Heading Our vision is to create a sanctuary of well-being - a space …" at bounding box center [532, 169] width 237 height 190
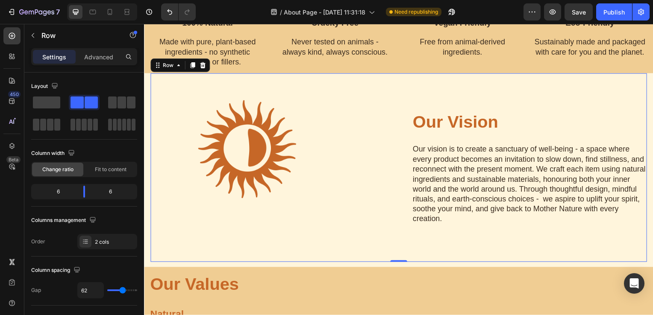
drag, startPoint x: 398, startPoint y: 261, endPoint x: 398, endPoint y: 238, distance: 22.6
click at [398, 238] on div "Image Our Vision Heading Our vision is to create a sanctuary of well-being - a …" at bounding box center [400, 169] width 500 height 190
click at [477, 82] on div "Our Vision Heading Our vision is to create a sanctuary of well-being - a space …" at bounding box center [532, 169] width 237 height 190
click at [553, 245] on div "Our Vision Heading Our vision is to create a sanctuary of well-being - a space …" at bounding box center [532, 169] width 237 height 190
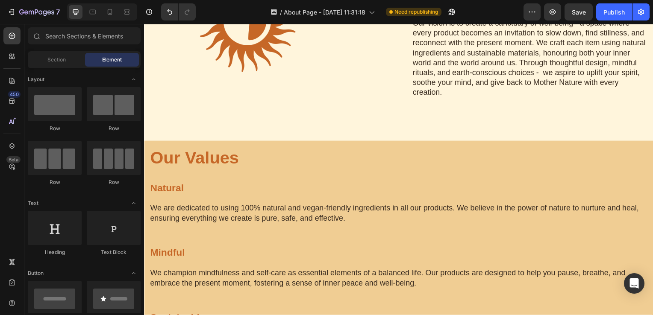
scroll to position [661, 0]
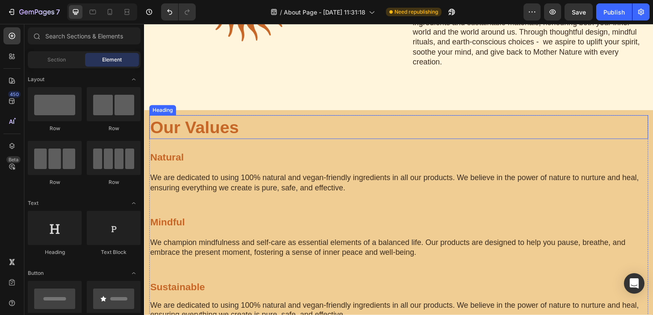
click at [515, 136] on h2 "Our Values" at bounding box center [400, 128] width 503 height 24
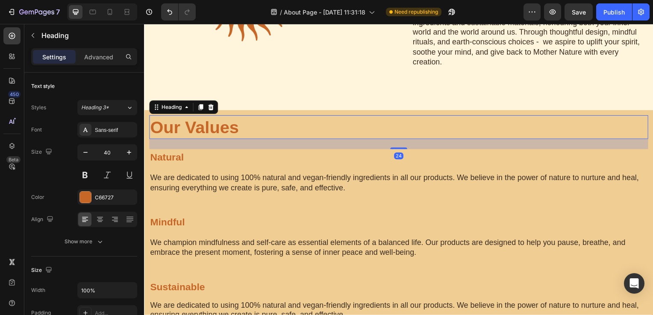
click at [515, 136] on h2 "Our Values" at bounding box center [400, 128] width 503 height 24
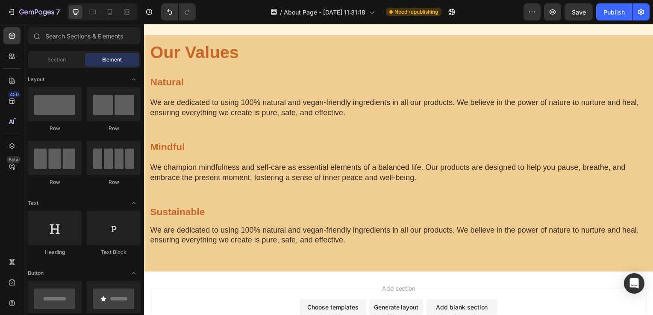
scroll to position [765, 0]
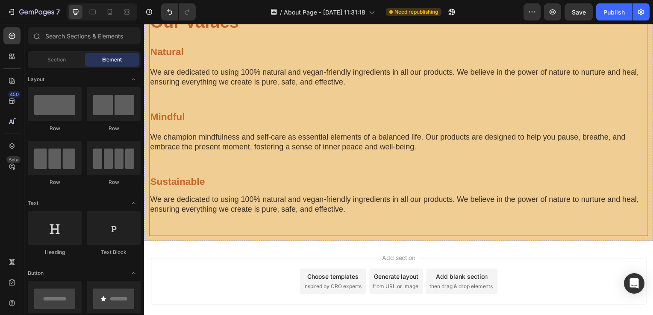
click at [421, 228] on div "Our Values Heading Natural Heading We are dedicated to using 100% natural and v…" at bounding box center [400, 124] width 503 height 228
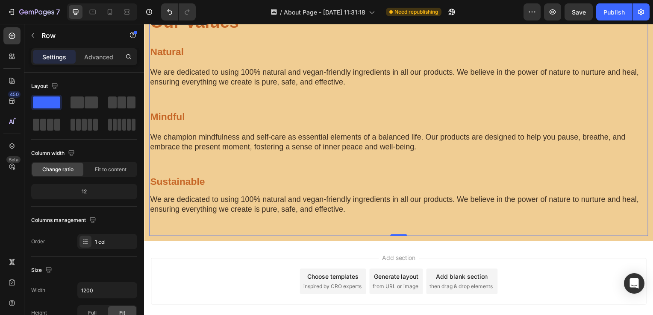
click at [373, 224] on div "Our Values Heading Natural Heading We are dedicated to using 100% natural and v…" at bounding box center [400, 124] width 503 height 228
click at [400, 238] on div "0" at bounding box center [400, 238] width 9 height 7
drag, startPoint x: 398, startPoint y: 236, endPoint x: 314, endPoint y: 191, distance: 95.4
click at [394, 219] on div "Our Values Heading Natural Heading We are dedicated to using 100% natural and v…" at bounding box center [400, 124] width 503 height 228
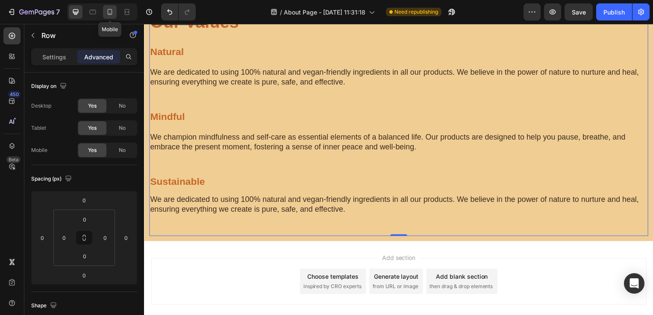
click at [111, 11] on icon at bounding box center [110, 12] width 9 height 9
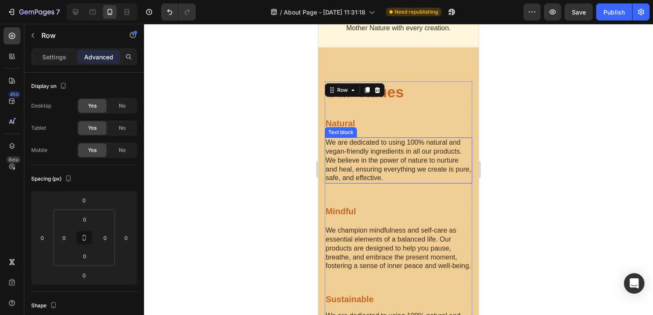
scroll to position [987, 0]
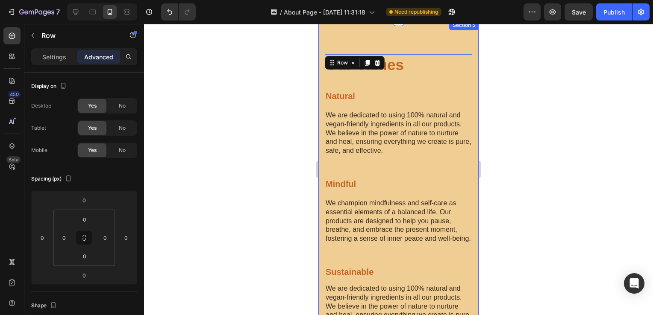
click at [470, 220] on div "Our Values Heading Natural Heading We are dedicated to using 100% natural and v…" at bounding box center [398, 202] width 160 height 365
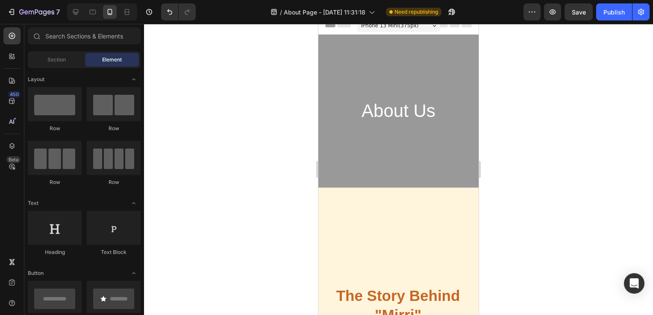
scroll to position [0, 0]
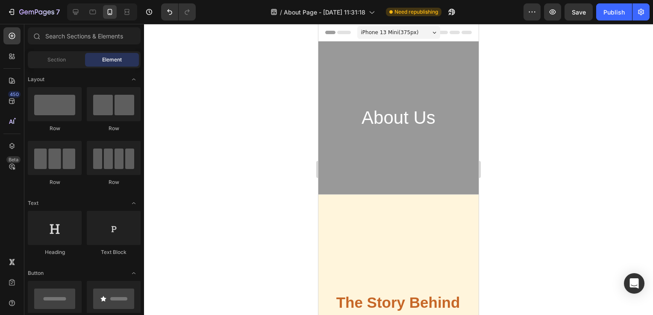
drag, startPoint x: 478, startPoint y: 227, endPoint x: 803, endPoint y: 77, distance: 357.8
click at [441, 83] on div "About Us Heading Row" at bounding box center [398, 117] width 160 height 153
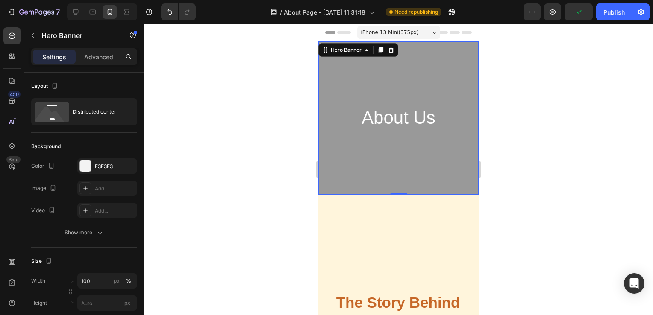
click at [414, 35] on div "iPhone 13 Mini ( 375 px)" at bounding box center [398, 32] width 83 height 13
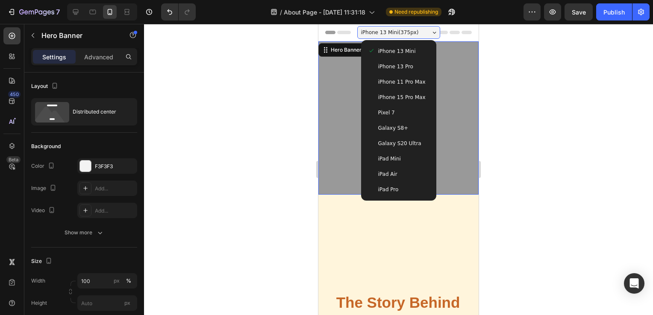
click at [411, 68] on div "iPhone 13 Pro" at bounding box center [399, 66] width 62 height 9
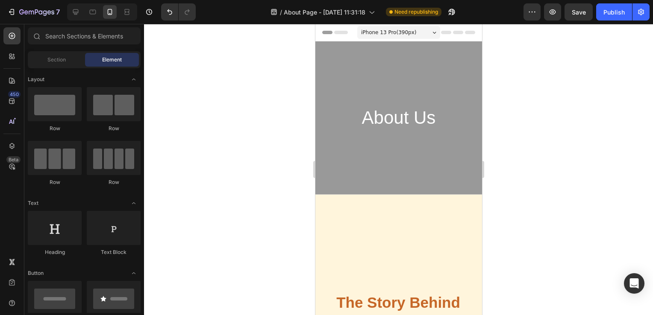
drag, startPoint x: 480, startPoint y: 50, endPoint x: 807, endPoint y: 41, distance: 327.0
click at [93, 16] on icon at bounding box center [92, 12] width 9 height 9
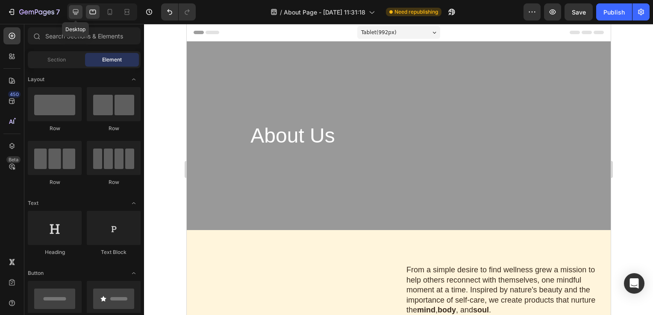
click at [72, 12] on icon at bounding box center [75, 12] width 9 height 9
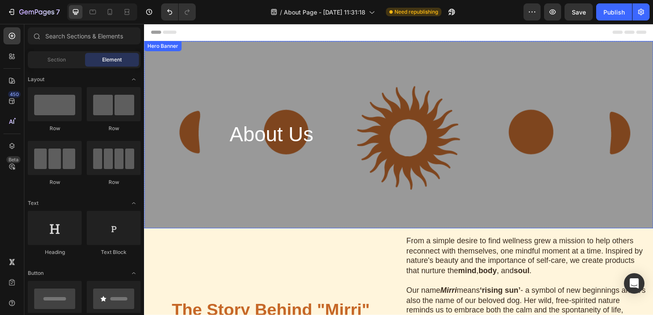
click at [191, 93] on div "About Us Heading Row" at bounding box center [272, 135] width 256 height 189
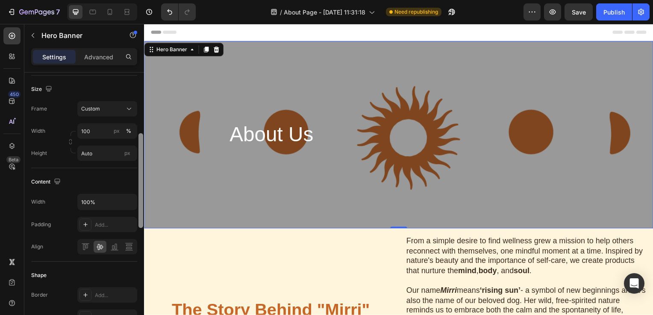
scroll to position [173, 0]
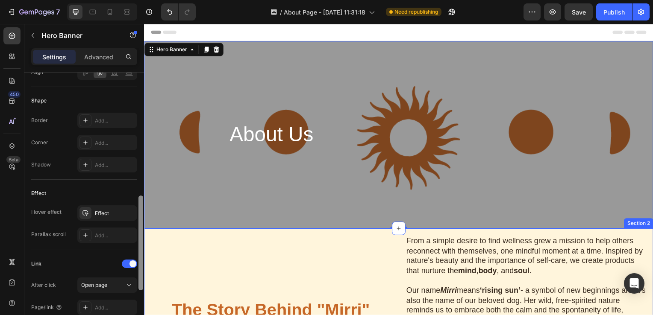
drag, startPoint x: 285, startPoint y: 138, endPoint x: 277, endPoint y: 256, distance: 118.2
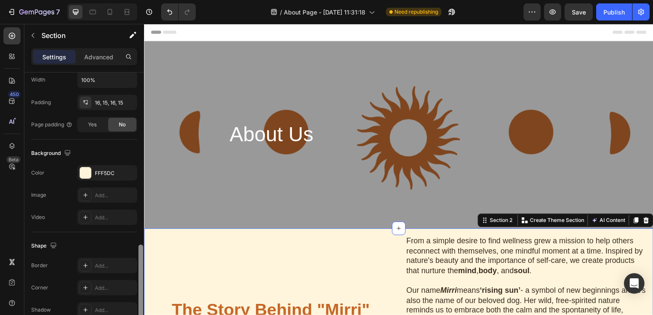
scroll to position [253, 0]
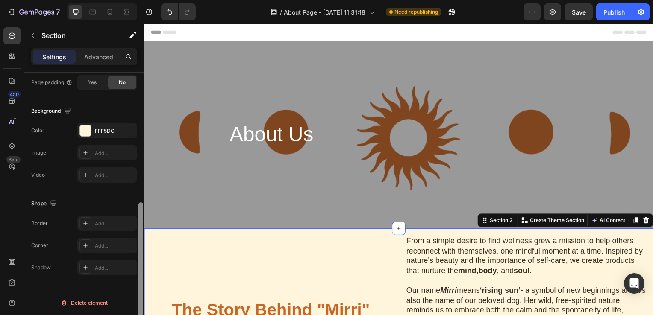
click at [141, 227] on div at bounding box center [140, 271] width 5 height 137
click at [139, 213] on div at bounding box center [140, 271] width 5 height 137
click at [169, 183] on div "About Us Heading Row" at bounding box center [272, 135] width 256 height 189
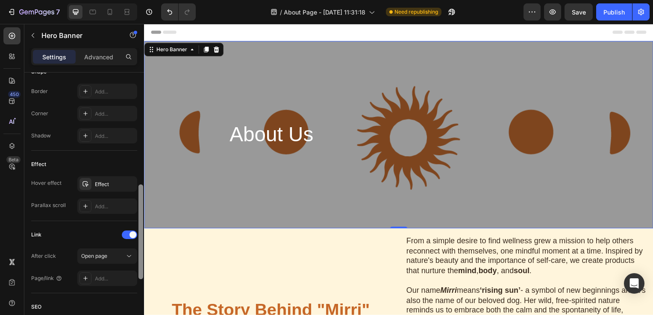
scroll to position [390, 0]
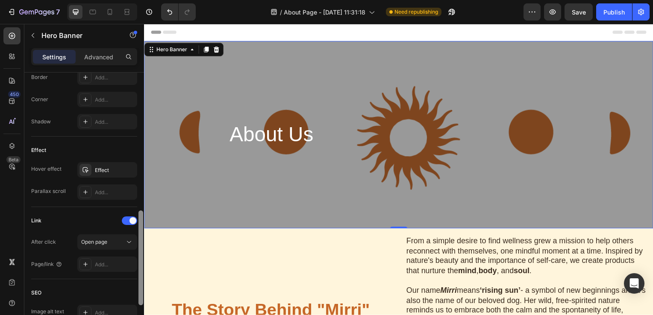
drag, startPoint x: 140, startPoint y: 158, endPoint x: 140, endPoint y: 297, distance: 138.5
click at [140, 297] on div at bounding box center [140, 258] width 5 height 95
click at [116, 172] on div "Effect" at bounding box center [107, 171] width 25 height 8
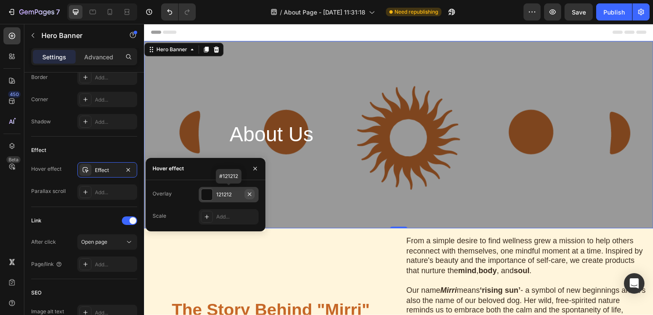
click at [248, 196] on icon "button" at bounding box center [249, 194] width 7 height 7
click at [126, 174] on button "button" at bounding box center [128, 170] width 10 height 10
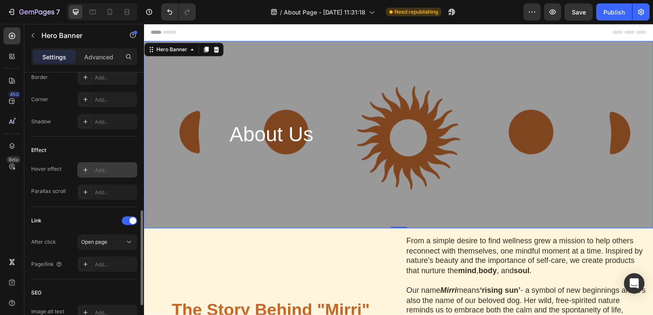
click at [85, 168] on icon at bounding box center [85, 170] width 7 height 7
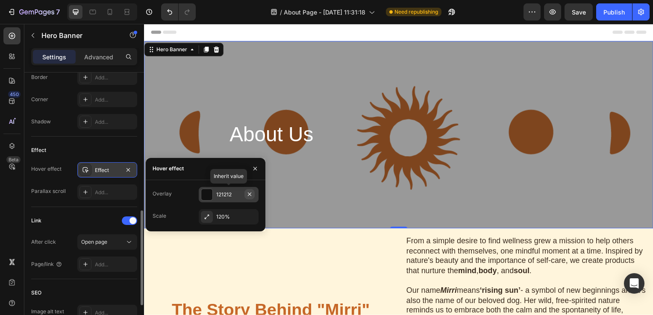
click at [250, 196] on icon "button" at bounding box center [249, 194] width 7 height 7
click at [129, 170] on icon "button" at bounding box center [127, 169] width 3 height 3
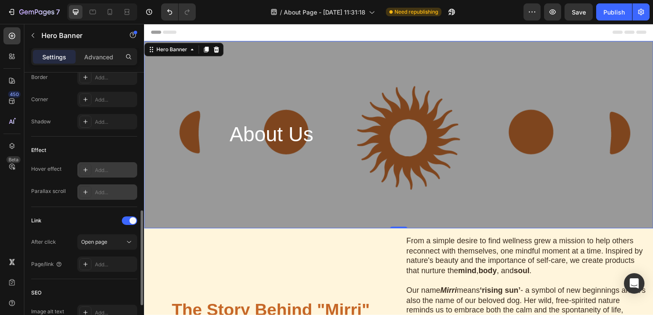
click at [108, 189] on div "Add..." at bounding box center [115, 193] width 40 height 8
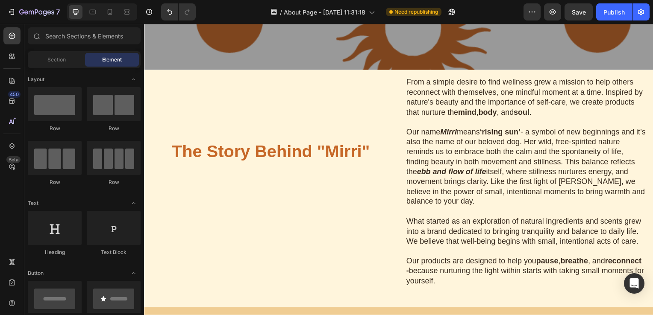
scroll to position [51, 0]
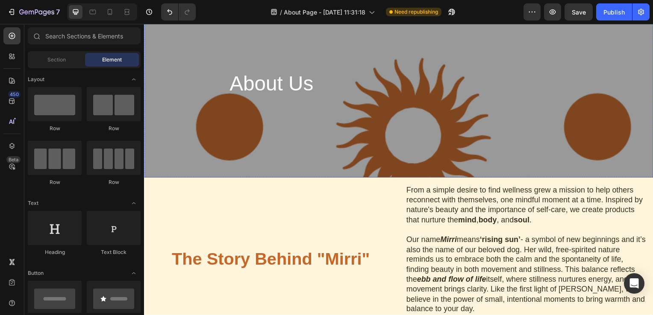
click at [201, 120] on div "About Us Heading Row" at bounding box center [272, 84] width 256 height 189
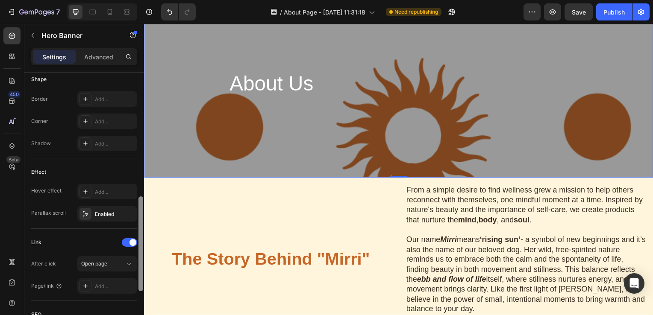
scroll to position [370, 0]
drag, startPoint x: 142, startPoint y: 155, endPoint x: 139, endPoint y: 286, distance: 131.2
click at [139, 286] on div at bounding box center [140, 250] width 5 height 95
click at [127, 209] on icon "button" at bounding box center [128, 212] width 7 height 7
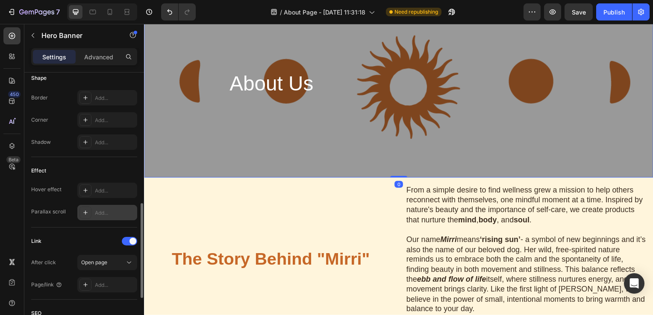
drag, startPoint x: 403, startPoint y: 177, endPoint x: 223, endPoint y: 165, distance: 179.9
click at [403, 153] on div "About Us Heading Row Hero Banner 0" at bounding box center [400, 84] width 513 height 189
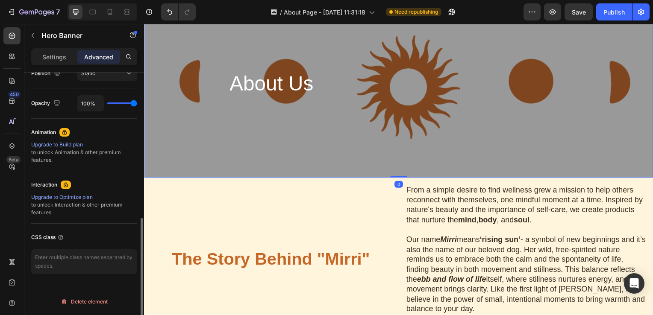
scroll to position [325, 0]
click at [175, 142] on div "About Us Heading Row" at bounding box center [272, 84] width 256 height 189
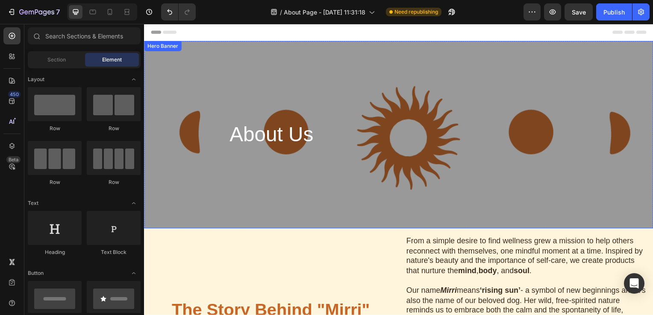
click at [255, 65] on div "About Us Heading Row" at bounding box center [272, 135] width 256 height 189
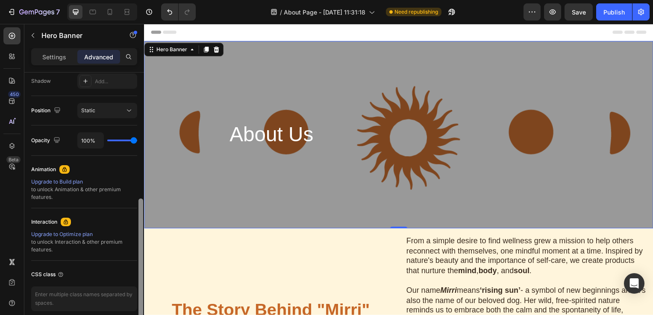
scroll to position [286, 0]
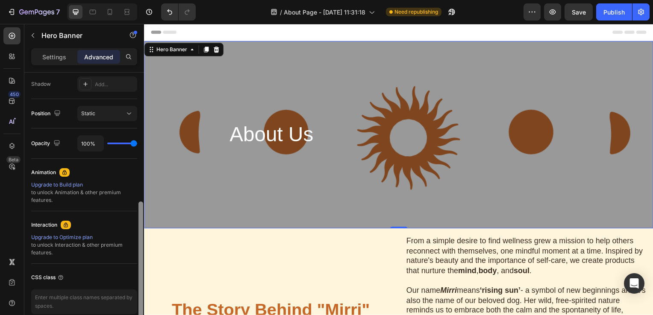
drag, startPoint x: 141, startPoint y: 153, endPoint x: 139, endPoint y: 233, distance: 80.4
click at [139, 233] on div at bounding box center [140, 262] width 5 height 121
type input "46%"
type input "46"
type input "42%"
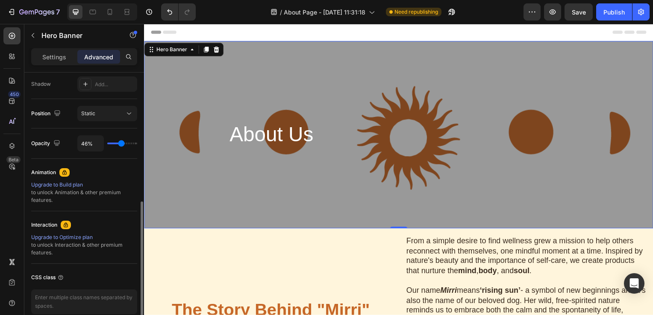
type input "42"
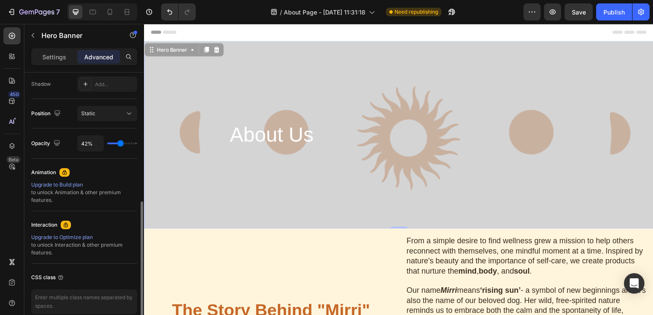
type input "43%"
type input "43"
type input "70%"
type input "70"
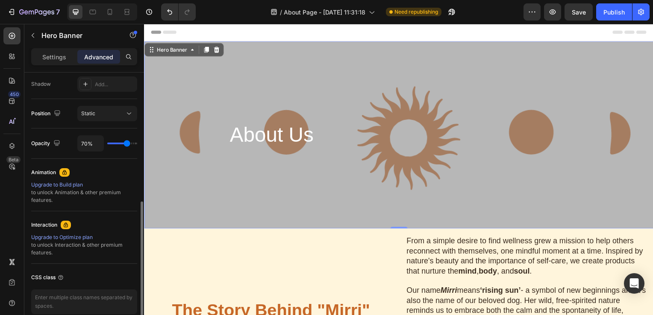
type input "66%"
type input "66"
type input "64%"
type input "64"
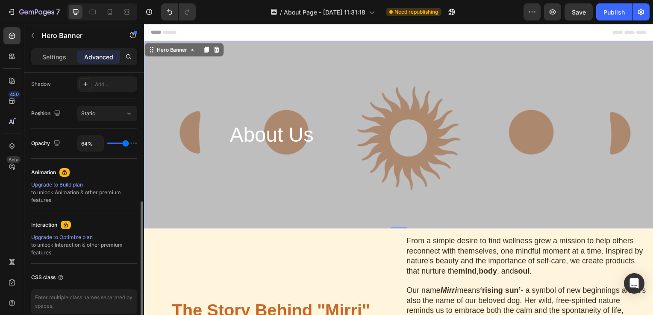
type input "100%"
type input "100"
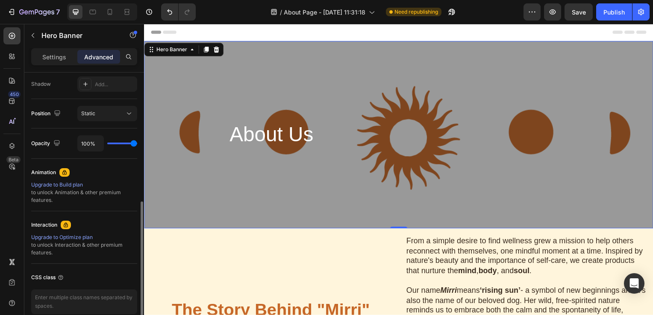
drag, startPoint x: 131, startPoint y: 145, endPoint x: 147, endPoint y: 144, distance: 16.7
click at [137, 144] on input "range" at bounding box center [122, 144] width 30 height 2
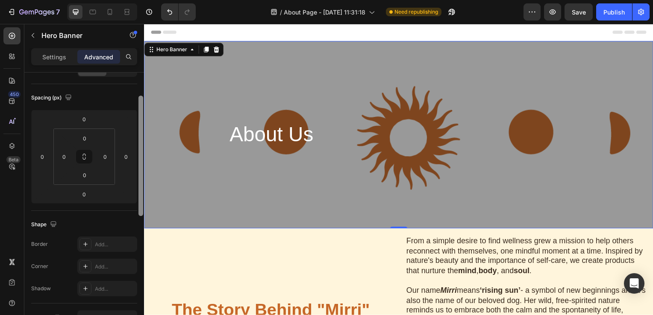
scroll to position [72, 0]
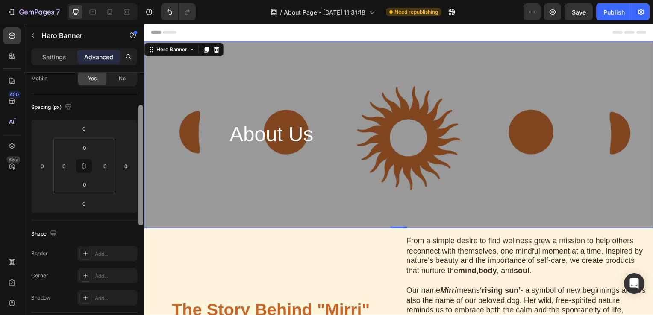
drag, startPoint x: 282, startPoint y: 241, endPoint x: 145, endPoint y: 82, distance: 209.3
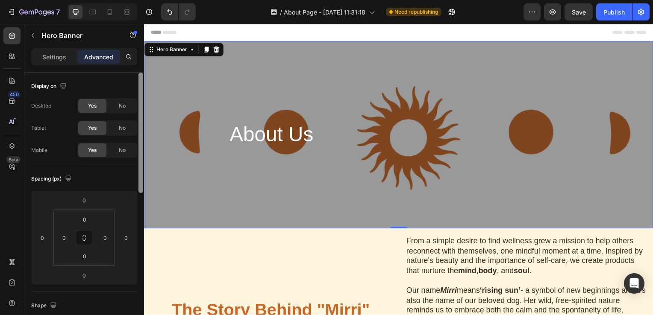
scroll to position [0, 0]
click at [65, 56] on p "Settings" at bounding box center [54, 57] width 24 height 9
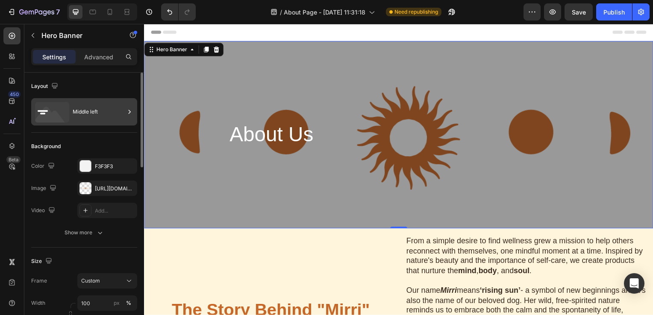
click at [126, 107] on div at bounding box center [129, 111] width 9 height 27
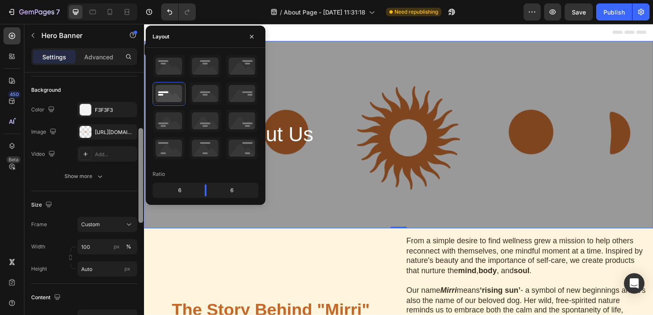
scroll to position [84, 0]
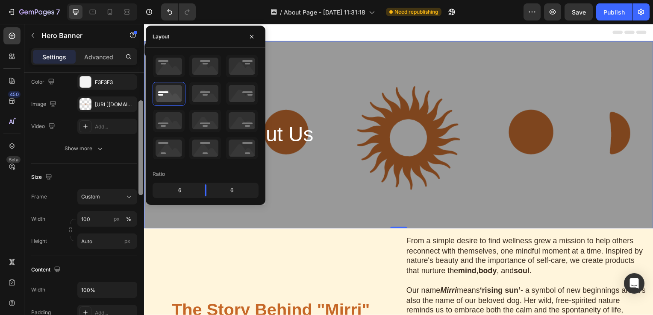
drag, startPoint x: 140, startPoint y: 137, endPoint x: 140, endPoint y: 167, distance: 29.9
click at [140, 167] on div at bounding box center [140, 147] width 5 height 95
click at [99, 148] on icon "button" at bounding box center [100, 148] width 9 height 9
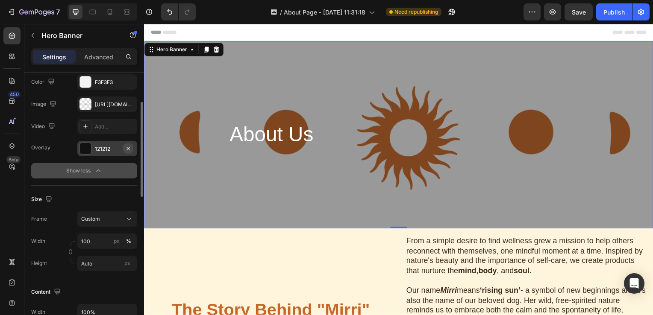
click at [127, 148] on icon "button" at bounding box center [128, 148] width 7 height 7
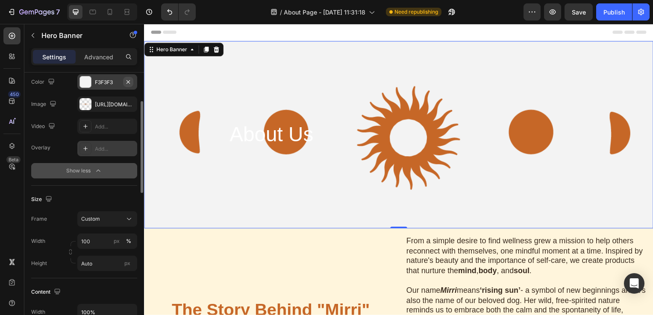
click at [126, 77] on button "button" at bounding box center [128, 82] width 10 height 10
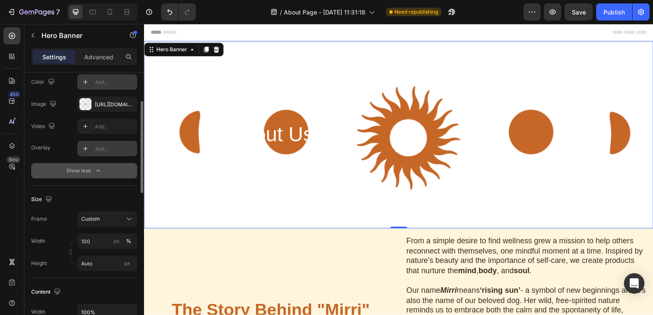
click at [103, 80] on div "Add..." at bounding box center [115, 83] width 40 height 8
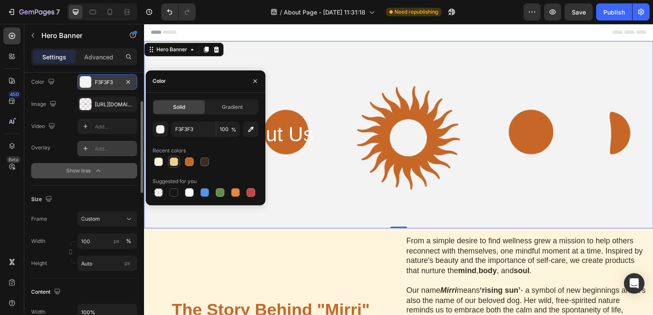
click at [176, 163] on div at bounding box center [174, 162] width 9 height 9
type input "F0CD93"
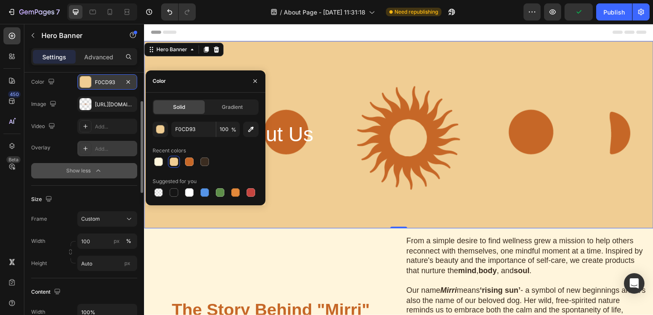
click at [315, 188] on div "About Us Heading Row" at bounding box center [272, 135] width 256 height 189
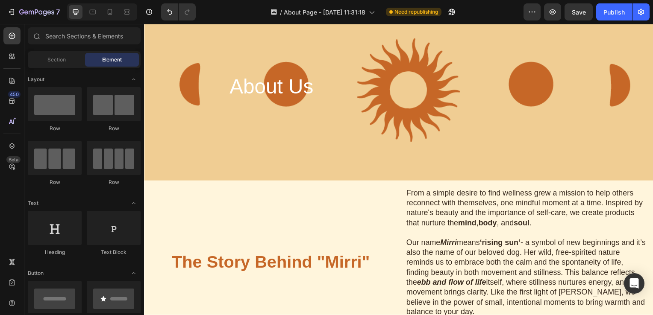
scroll to position [0, 0]
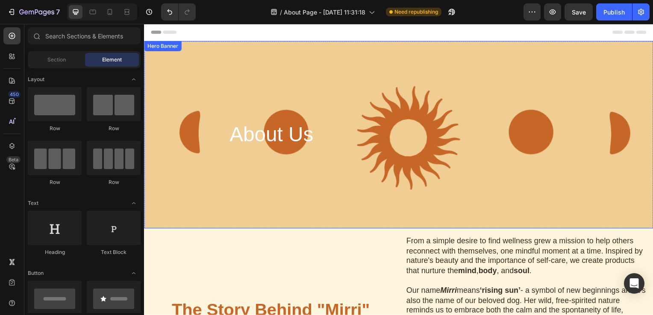
click at [342, 107] on div "About Us Heading Row" at bounding box center [272, 135] width 256 height 189
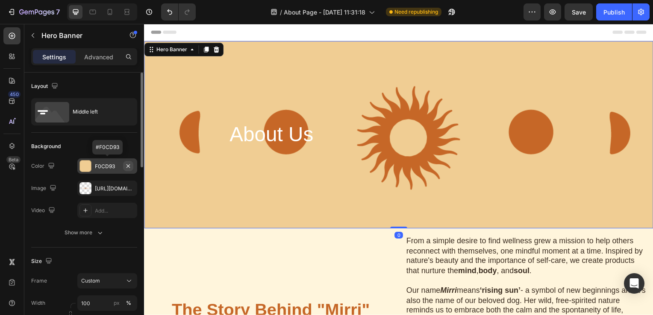
click at [127, 168] on icon "button" at bounding box center [128, 166] width 7 height 7
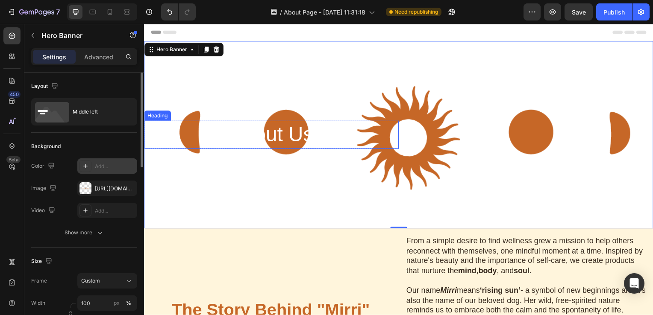
click at [229, 140] on h2 "About Us" at bounding box center [272, 136] width 256 height 28
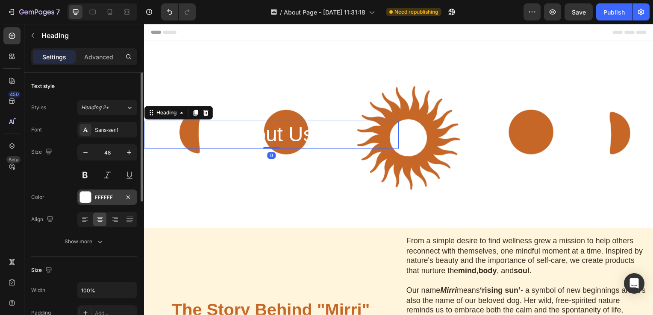
click at [99, 196] on div "FFFFFF" at bounding box center [107, 198] width 25 height 8
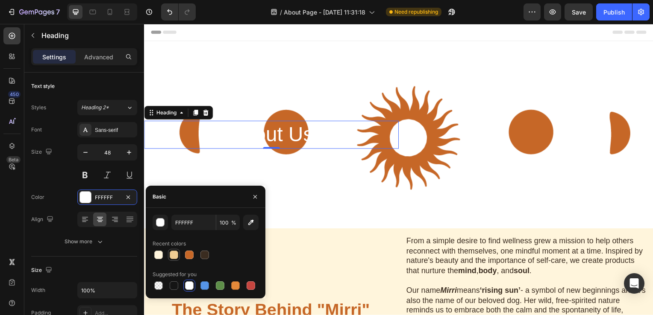
click at [175, 256] on div at bounding box center [174, 255] width 9 height 9
click at [206, 257] on div at bounding box center [204, 255] width 9 height 9
type input "3A2C20"
click at [276, 202] on div "About Us Heading 0 Row" at bounding box center [272, 135] width 256 height 189
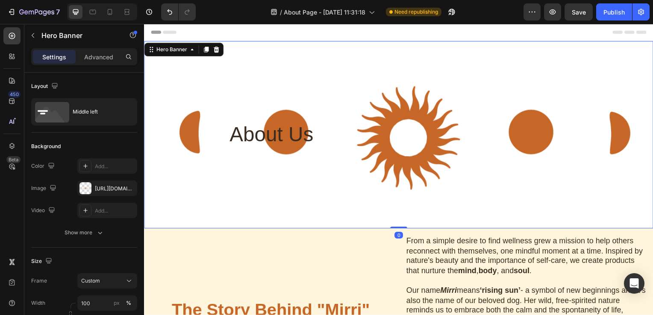
click at [276, 202] on div "About Us Heading Row" at bounding box center [272, 135] width 256 height 189
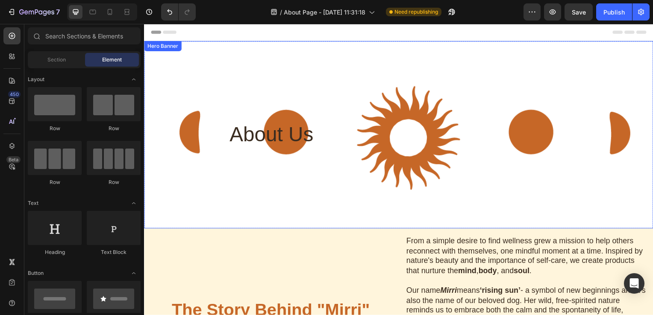
click at [394, 79] on div "About Us Heading Row" at bounding box center [272, 135] width 256 height 189
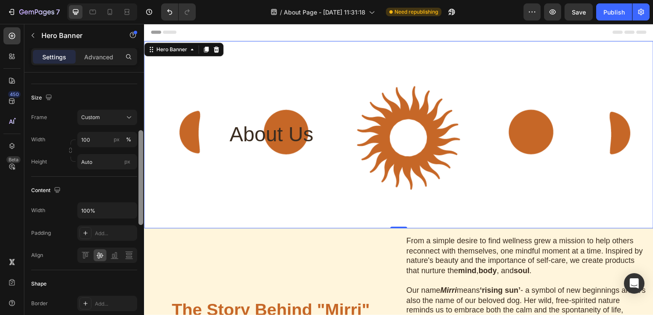
scroll to position [149, 0]
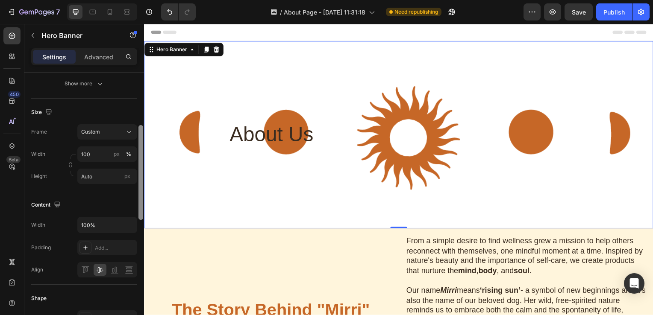
drag, startPoint x: 139, startPoint y: 121, endPoint x: 138, endPoint y: 174, distance: 53.0
click at [138, 174] on div at bounding box center [140, 172] width 5 height 95
click at [125, 131] on icon at bounding box center [129, 132] width 9 height 9
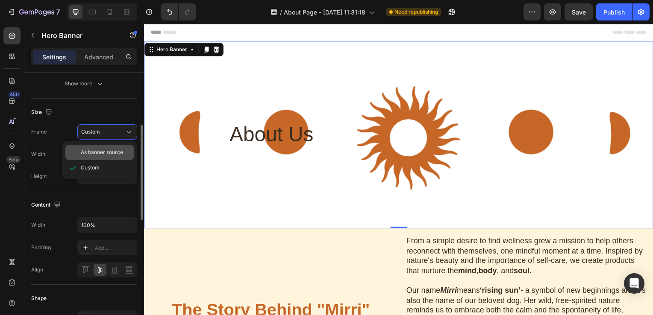
click at [118, 150] on span "As banner source" at bounding box center [102, 153] width 42 height 8
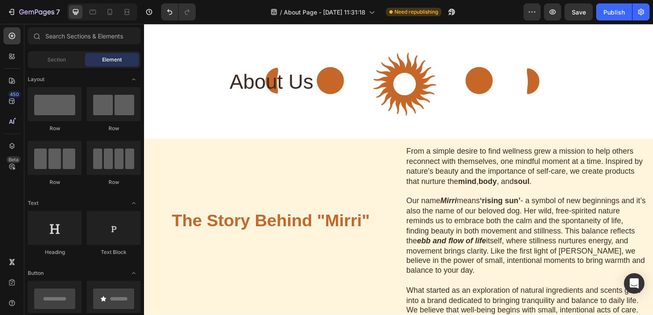
scroll to position [0, 0]
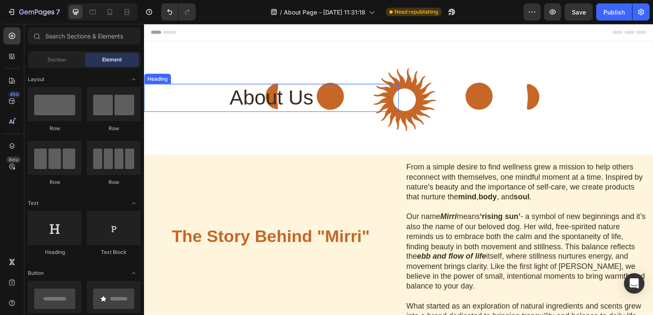
click at [249, 99] on h2 "About Us" at bounding box center [272, 99] width 256 height 28
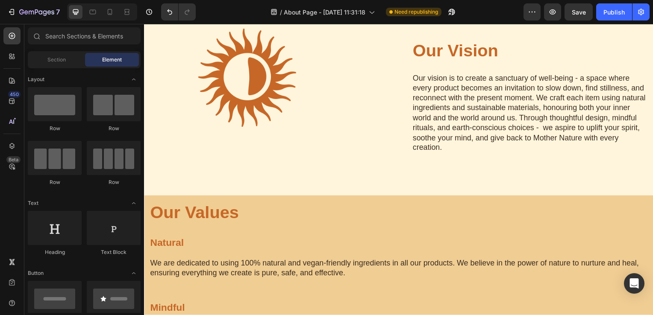
scroll to position [383, 0]
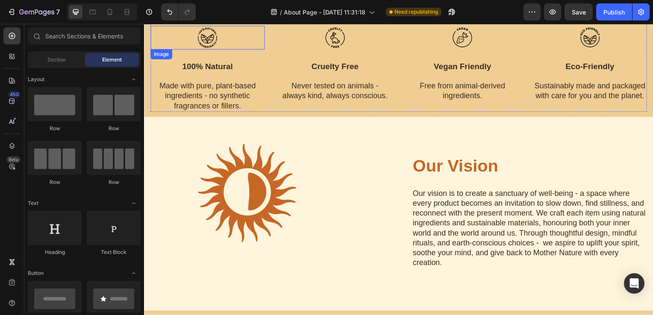
click at [212, 40] on img at bounding box center [208, 38] width 24 height 24
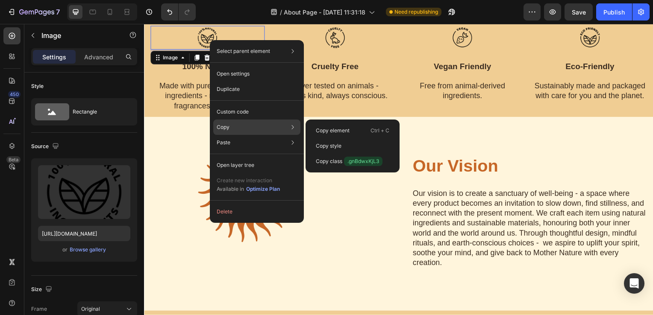
click at [239, 127] on div "Copy Copy element Ctrl + C Copy style Copy class .gnBdwxKjL3" at bounding box center [256, 127] width 87 height 15
click at [319, 130] on p "Copy element" at bounding box center [333, 131] width 34 height 8
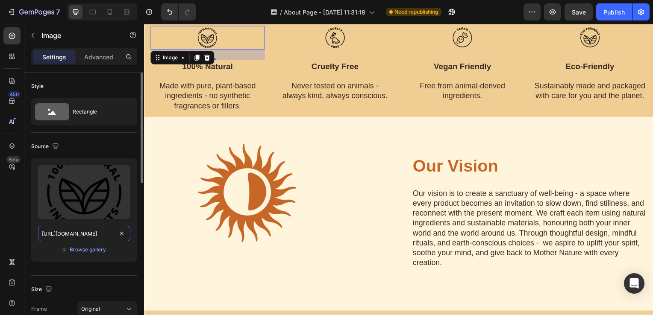
click at [90, 233] on input "[URL][DOMAIN_NAME]" at bounding box center [84, 233] width 92 height 15
click at [97, 247] on div "Browse gallery" at bounding box center [88, 250] width 36 height 8
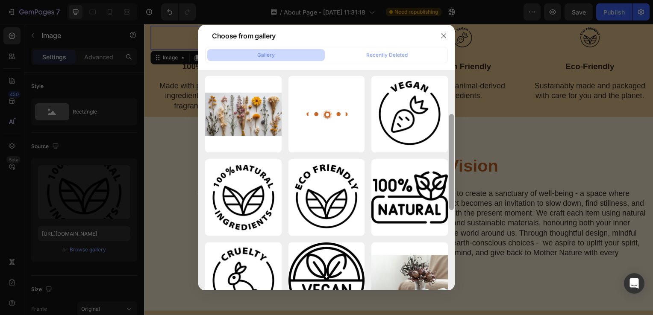
scroll to position [77, 0]
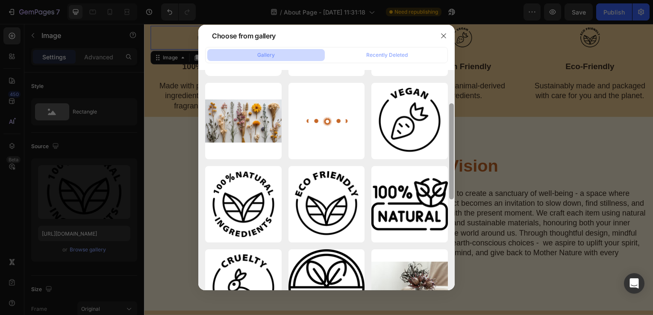
drag, startPoint x: 453, startPoint y: 84, endPoint x: 454, endPoint y: 118, distance: 33.8
click at [454, 118] on div at bounding box center [451, 180] width 6 height 221
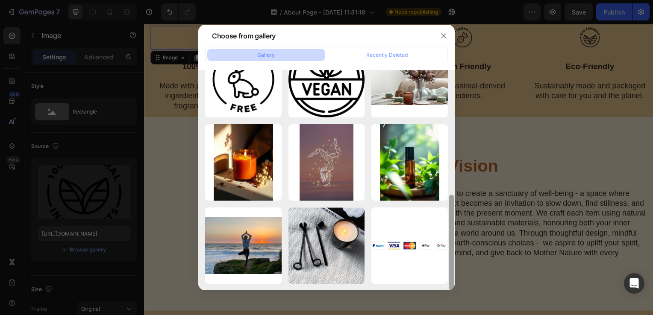
scroll to position [0, 0]
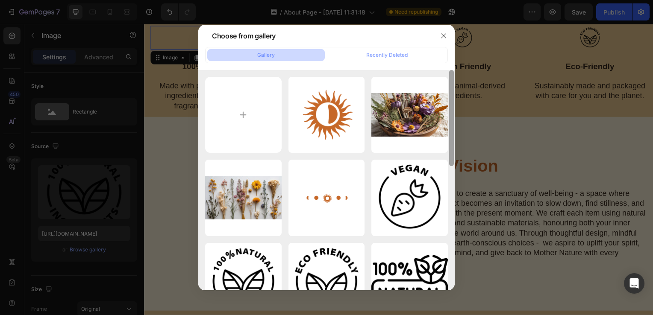
drag, startPoint x: 455, startPoint y: 165, endPoint x: 466, endPoint y: 47, distance: 118.4
click at [466, 47] on div "Choose from gallery Gallery Recently Deleted Favicon.png 66.88 kb Dried flowers…" at bounding box center [326, 157] width 653 height 315
click at [500, 142] on div at bounding box center [326, 157] width 653 height 315
